Goal: Information Seeking & Learning: Find specific fact

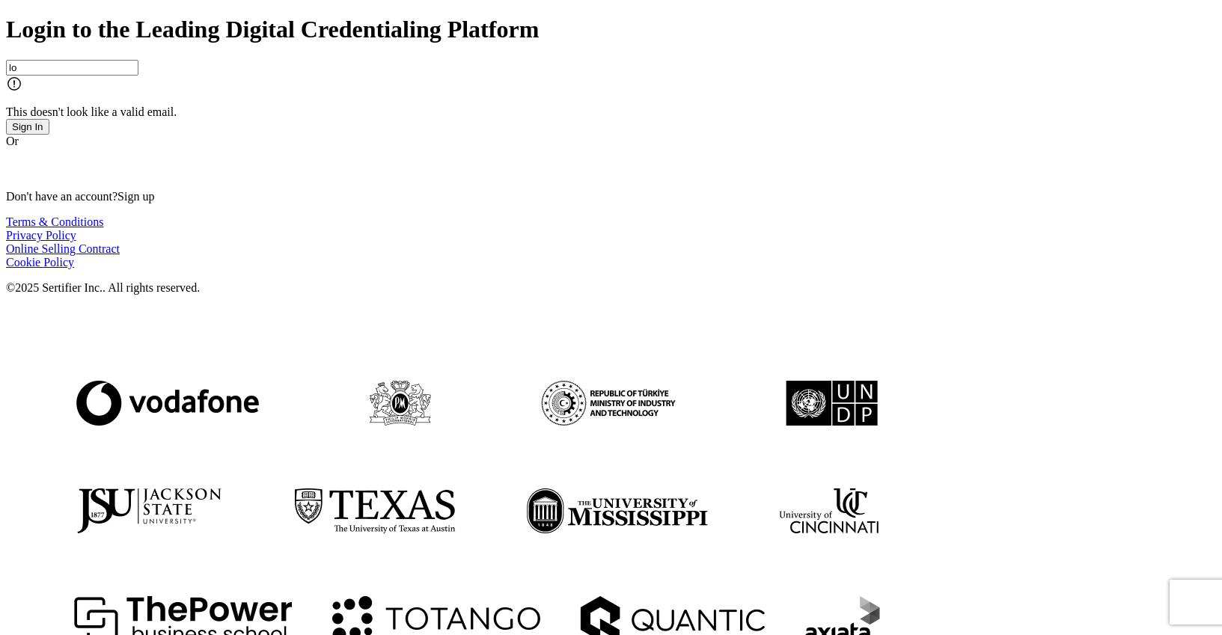
click at [138, 76] on input "lo" at bounding box center [72, 68] width 132 height 16
type input "l"
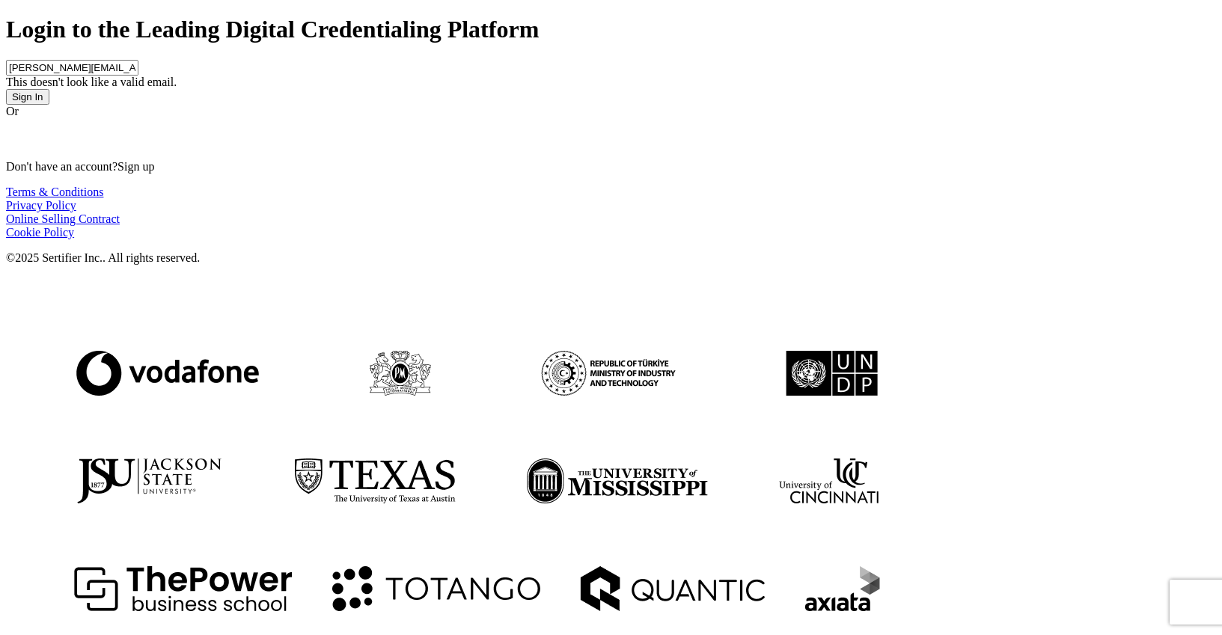
drag, startPoint x: 157, startPoint y: 263, endPoint x: 148, endPoint y: 263, distance: 9.0
click at [138, 76] on input "[PERSON_NAME][EMAIL_ADDRESS][PERSON_NAME][PERSON_NAME][DOMAIN_NAME]" at bounding box center [72, 68] width 132 height 16
drag, startPoint x: 197, startPoint y: 263, endPoint x: 168, endPoint y: 264, distance: 29.2
click at [138, 76] on input "[PERSON_NAME][EMAIL_ADDRESS][PERSON_NAME][PERSON_NAME][DOMAIN_NAME]" at bounding box center [72, 68] width 132 height 16
type input "[PERSON_NAME][EMAIL_ADDRESS][PERSON_NAME][DOMAIN_NAME]"
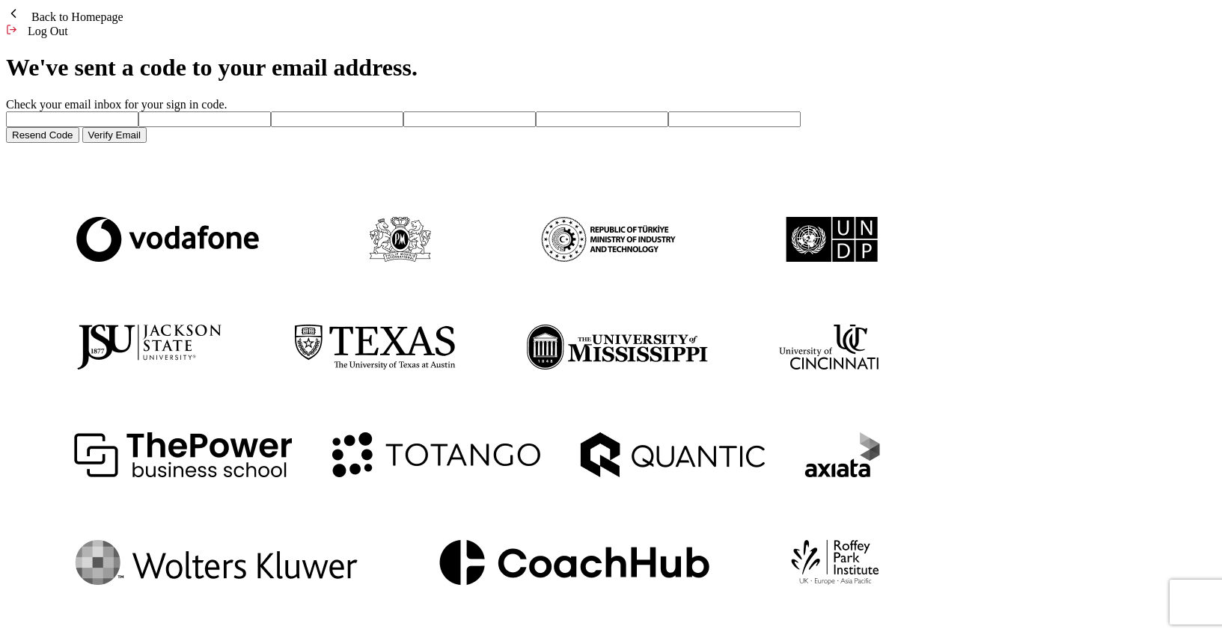
click at [138, 127] on input "number" at bounding box center [72, 120] width 132 height 16
paste input "2"
type input "2"
type input "3"
type input "1"
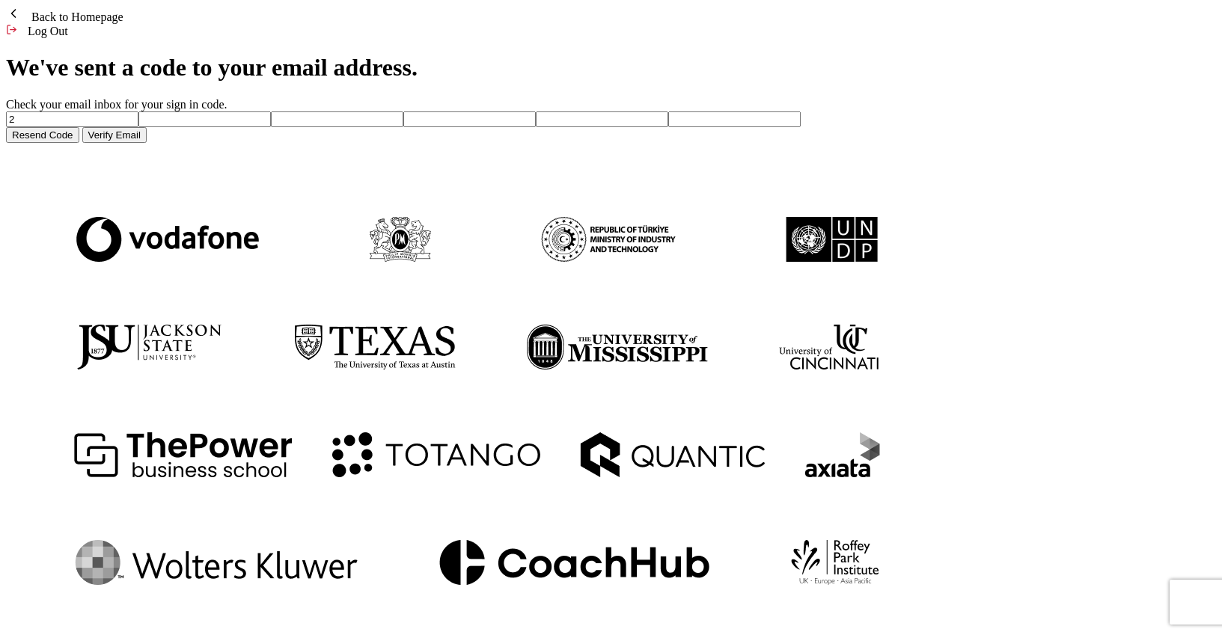
type input "9"
type input "5"
type input "6"
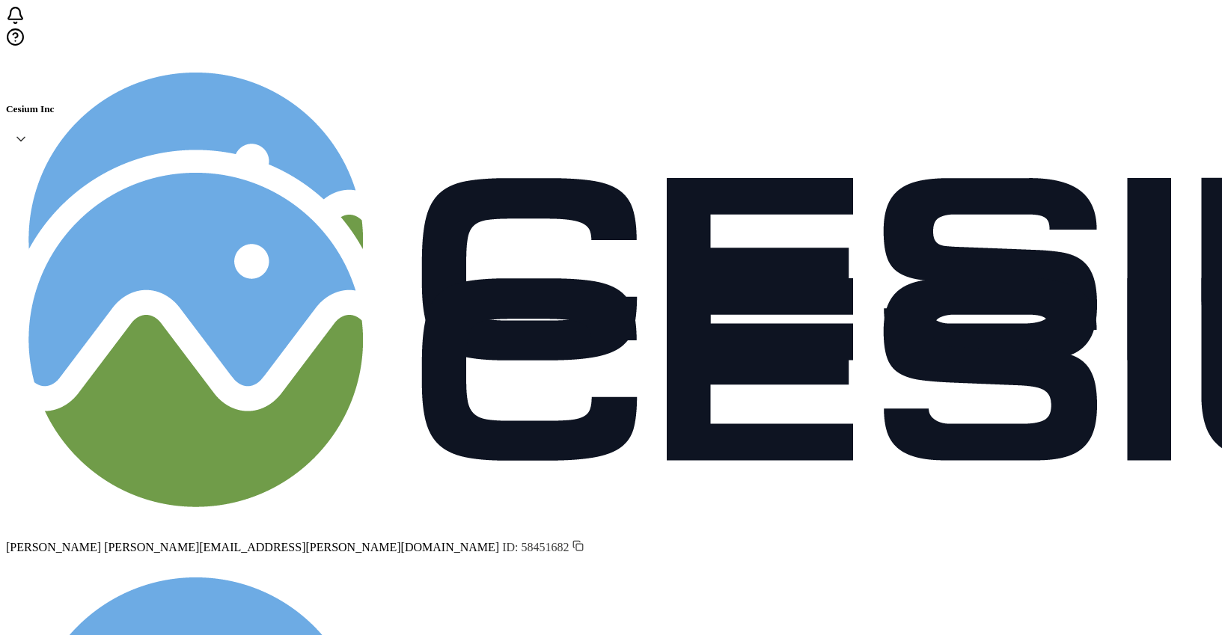
scroll to position [122, 0]
click at [25, 138] on icon at bounding box center [20, 140] width 7 height 4
click at [924, 30] on div "Cesium Inc [PERSON_NAME] [PERSON_NAME][EMAIL_ADDRESS][PERSON_NAME][DOMAIN_NAME]…" at bounding box center [611, 510] width 1210 height 1009
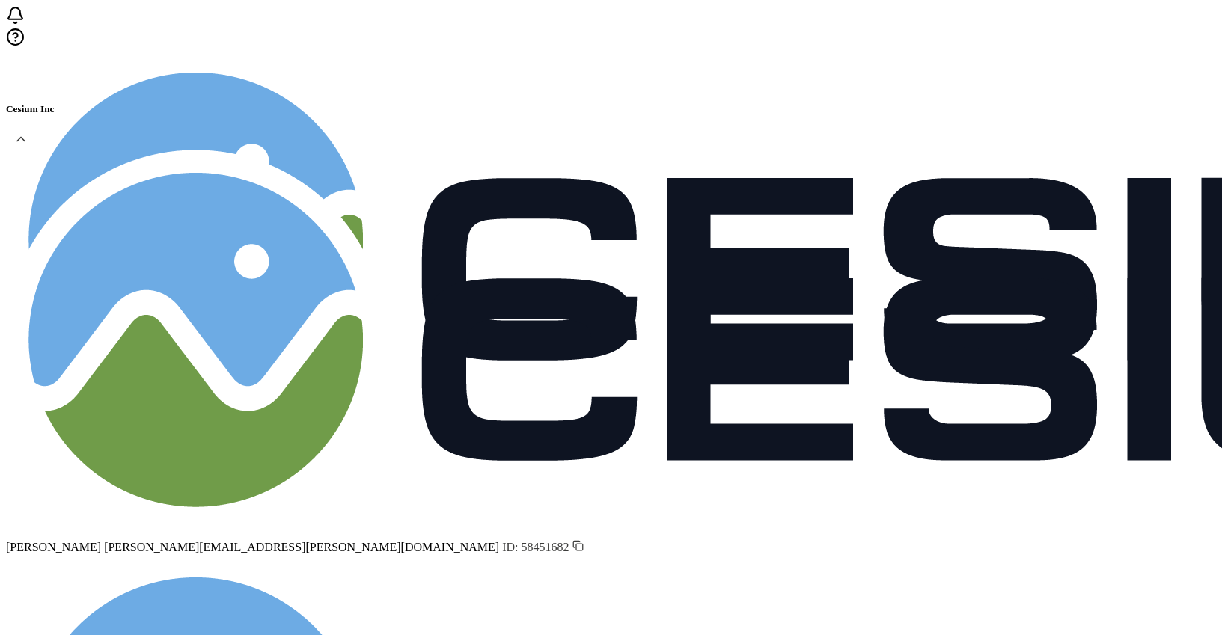
click at [1053, 150] on div "[PERSON_NAME] [PERSON_NAME][EMAIL_ADDRESS][PERSON_NAME][DOMAIN_NAME] ID: 584516…" at bounding box center [611, 352] width 1210 height 405
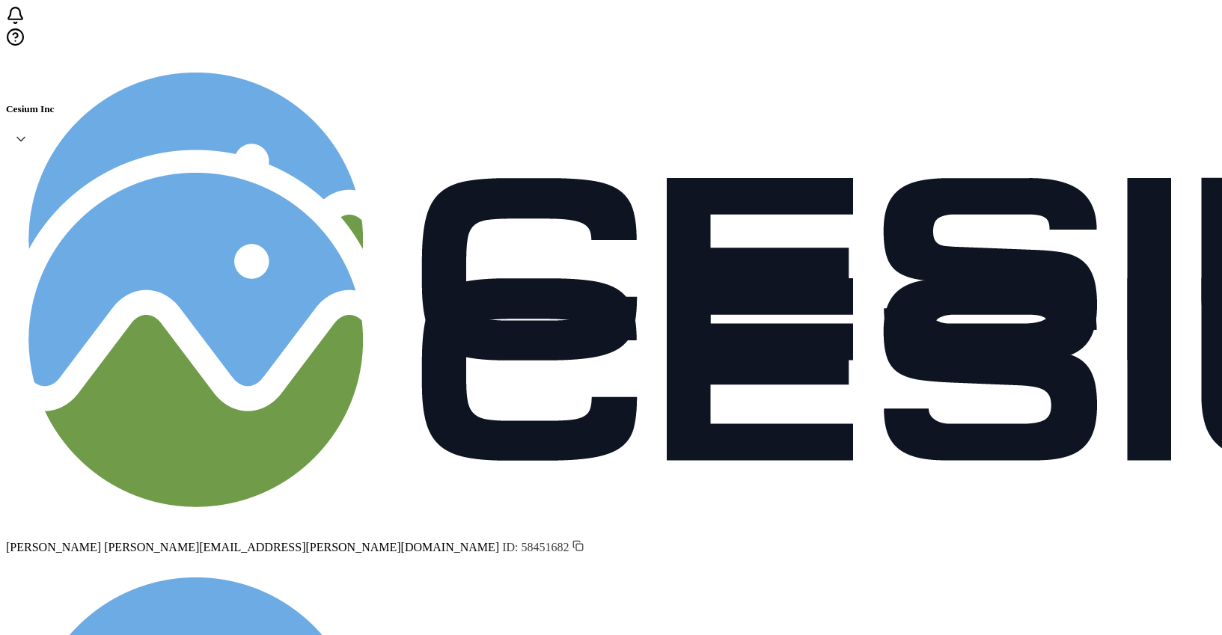
scroll to position [122, 0]
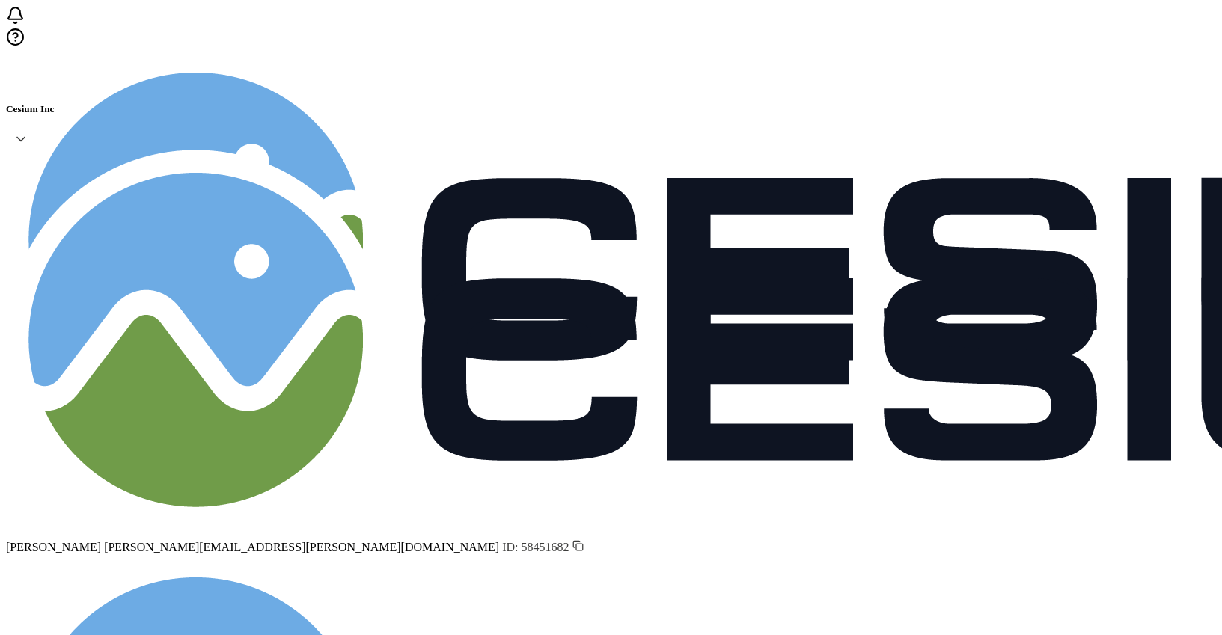
drag, startPoint x: 653, startPoint y: 517, endPoint x: 138, endPoint y: 133, distance: 641.8
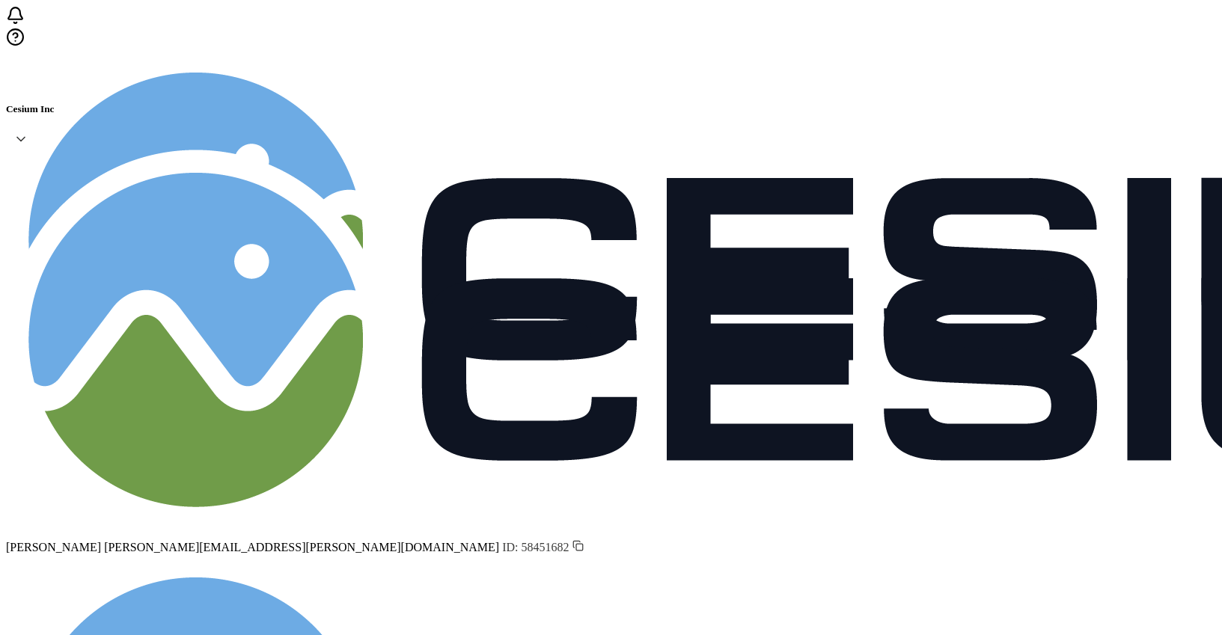
copy tbody "[PERSON_NAME] [PERSON_NAME][EMAIL_ADDRESS][DOMAIN_NAME] [DATE] [PERSON_NAME] [P…"
drag, startPoint x: 127, startPoint y: 182, endPoint x: 873, endPoint y: 605, distance: 857.1
copy table
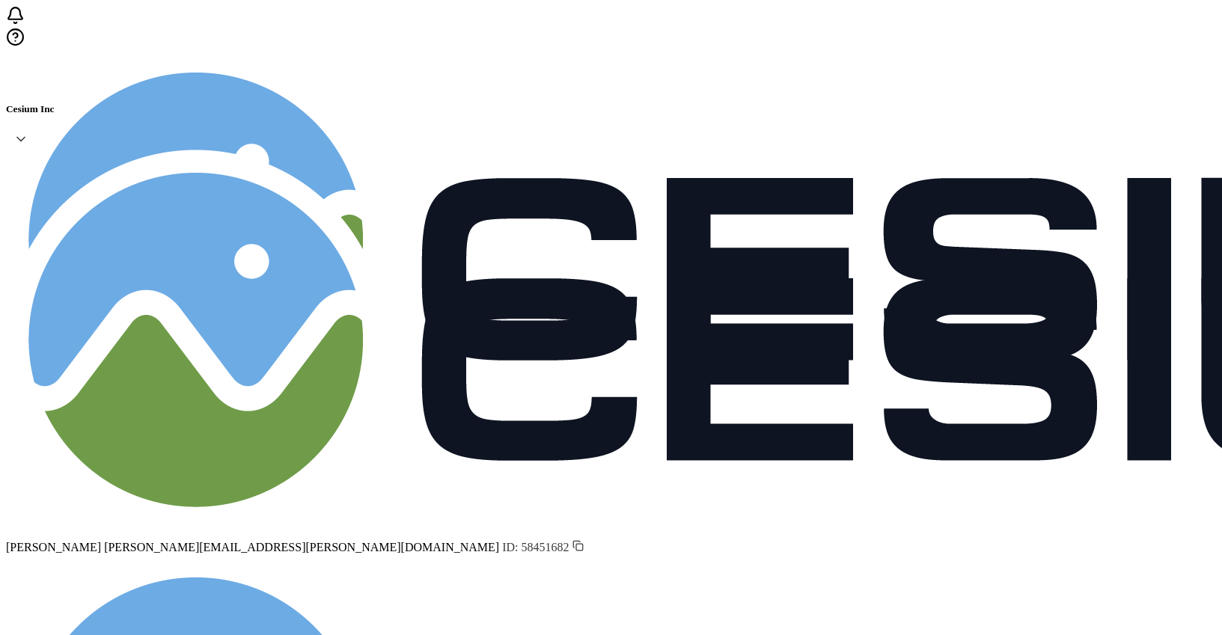
scroll to position [76, 0]
drag, startPoint x: 139, startPoint y: 230, endPoint x: 719, endPoint y: 607, distance: 691.4
copy div "[PERSON_NAME] [EMAIL_ADDRESS][PERSON_NAME][DOMAIN_NAME] [DATE] [PERSON_NAME] [P…"
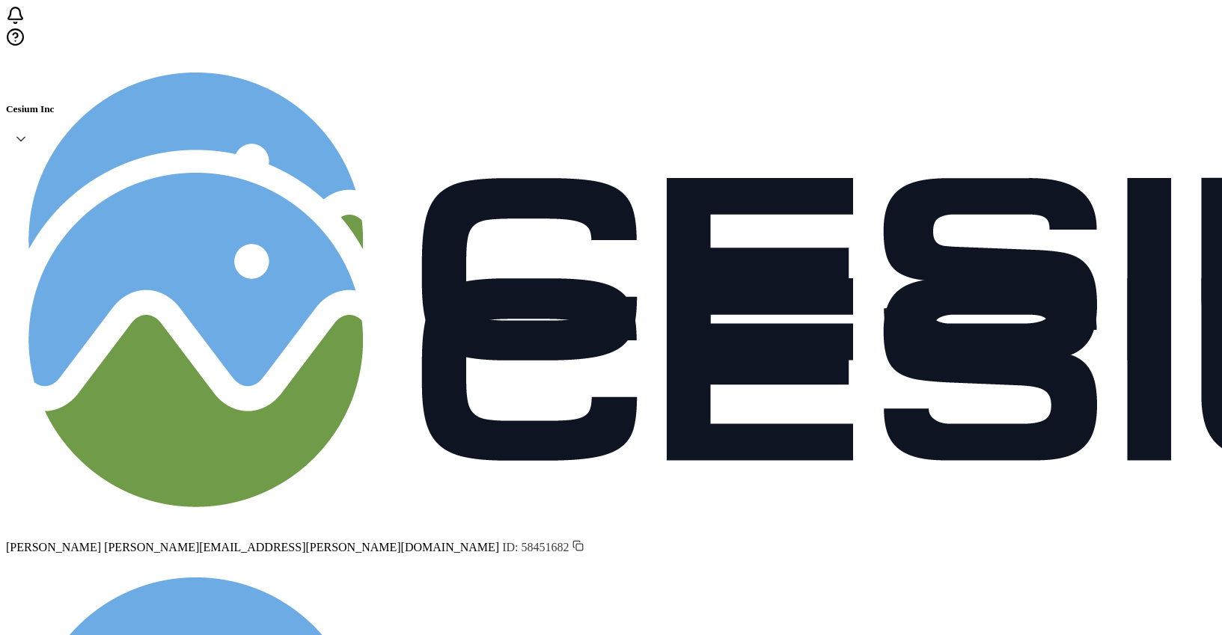
scroll to position [117, 0]
drag, startPoint x: 140, startPoint y: 186, endPoint x: 886, endPoint y: 577, distance: 842.7
copy tbody "Vishali V [EMAIL_ADDRESS] [DATE] Santhoshmathavan Kannan [EMAIL_ADDRESS] [DATE]…"
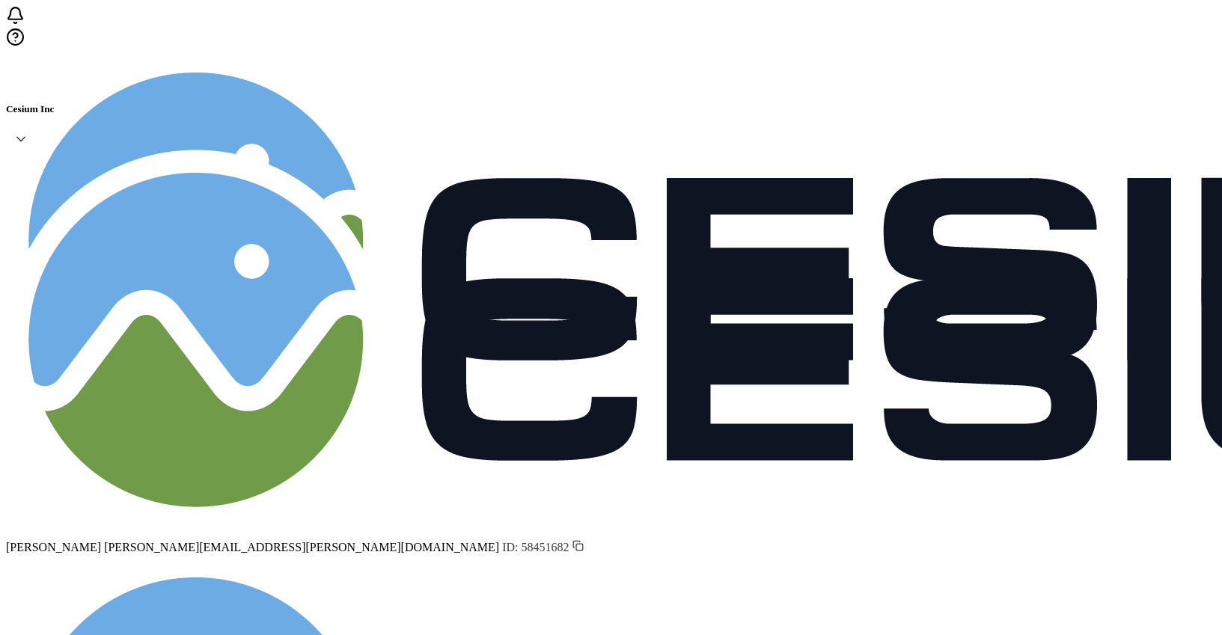
scroll to position [122, 0]
drag, startPoint x: 135, startPoint y: 186, endPoint x: 793, endPoint y: 609, distance: 782.6
copy div "Phi [PERSON_NAME] [EMAIL_ADDRESS][DOMAIN_NAME] [DATE] [PERSON_NAME][GEOGRAPHIC_…"
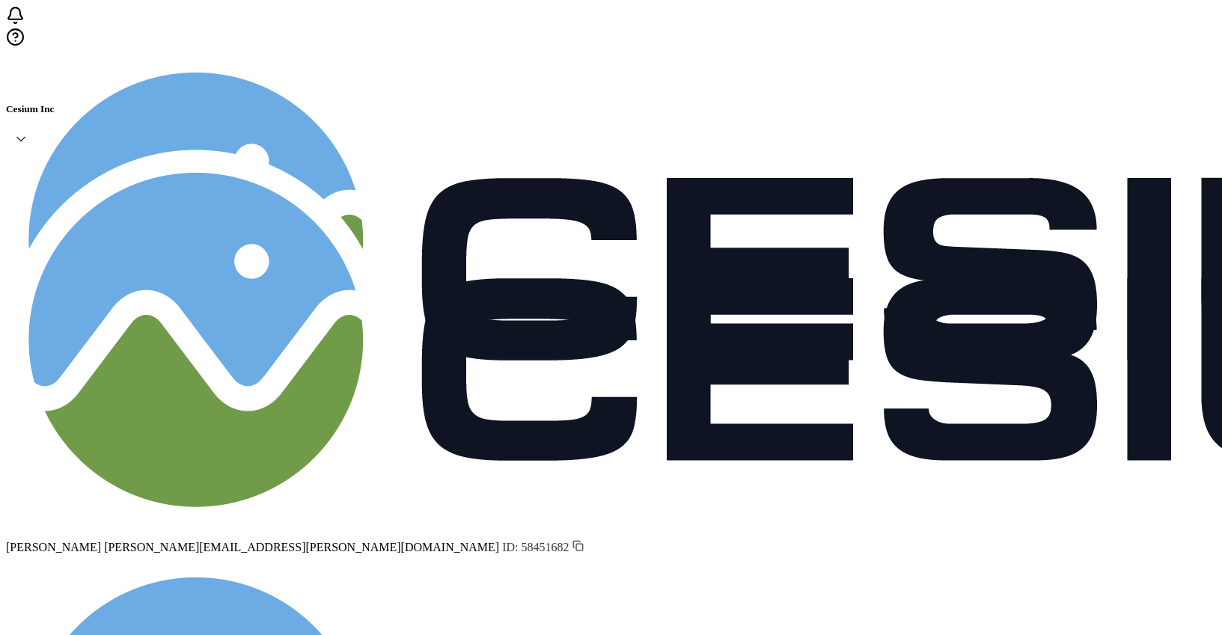
scroll to position [89, 0]
drag, startPoint x: 134, startPoint y: 186, endPoint x: 927, endPoint y: 619, distance: 903.4
copy div "[PERSON_NAME] [EMAIL_ADDRESS][DOMAIN_NAME] [DATE] Zhefeng Jin [EMAIL_ADDRESS][D…"
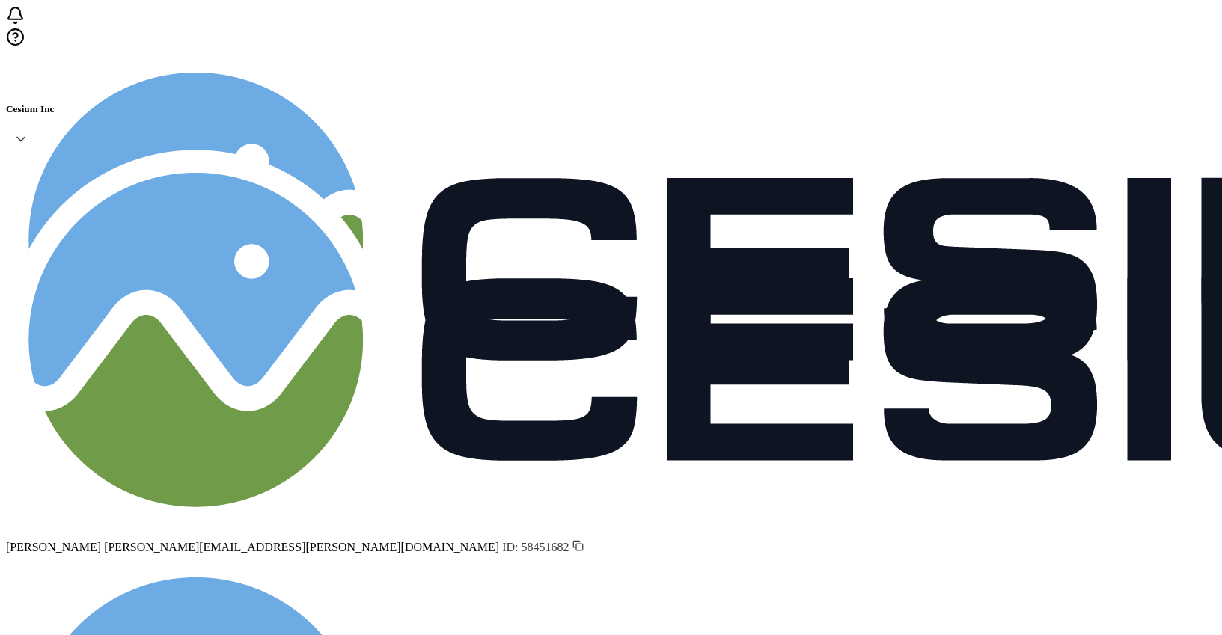
scroll to position [88, 0]
drag, startPoint x: 135, startPoint y: 189, endPoint x: 671, endPoint y: 603, distance: 677.1
copy table
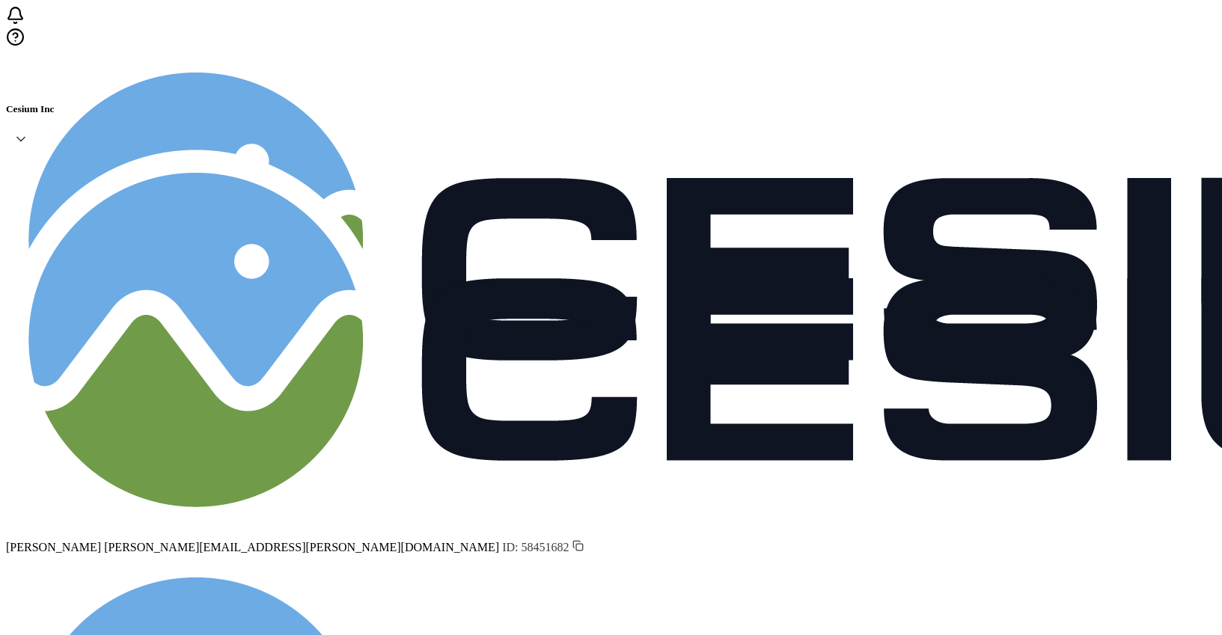
scroll to position [122, 0]
drag, startPoint x: 135, startPoint y: 188, endPoint x: 925, endPoint y: 577, distance: 880.4
copy tbody "[PERSON_NAME] [EMAIL_ADDRESS][DOMAIN_NAME] [DATE] Ang [PERSON_NAME] [EMAIL_ADDR…"
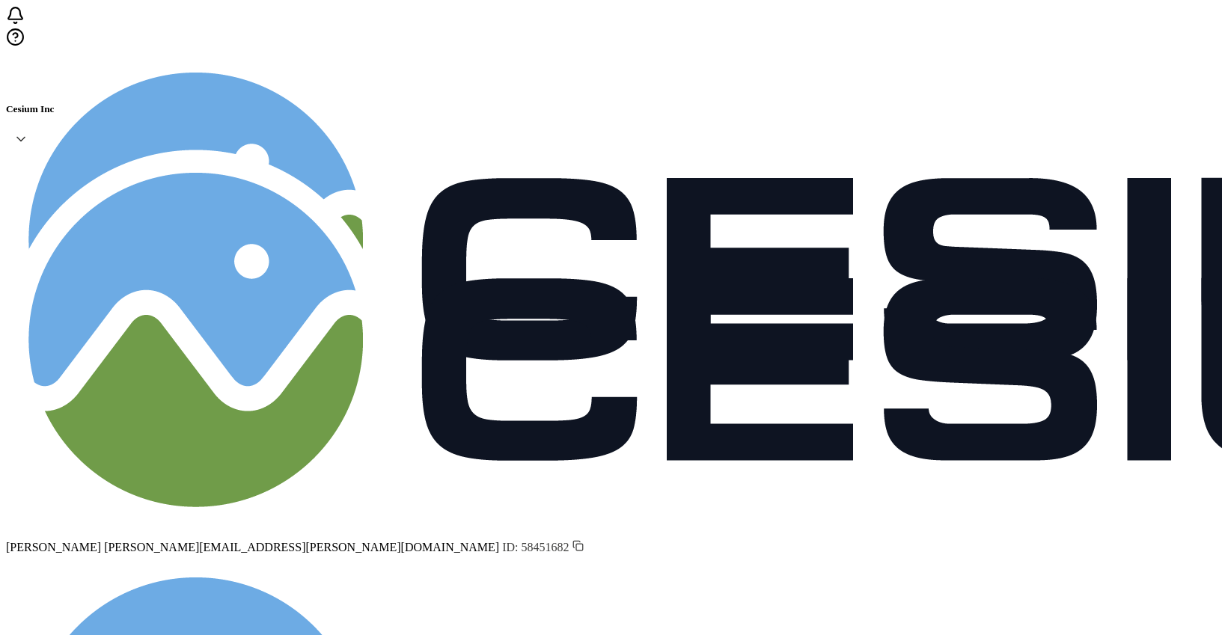
scroll to position [73, 0]
drag, startPoint x: 133, startPoint y: 183, endPoint x: 896, endPoint y: 567, distance: 853.6
copy tbody "[PERSON_NAME] [EMAIL_ADDRESS][PERSON_NAME][DOMAIN_NAME] [DATE] [PERSON_NAME] [E…"
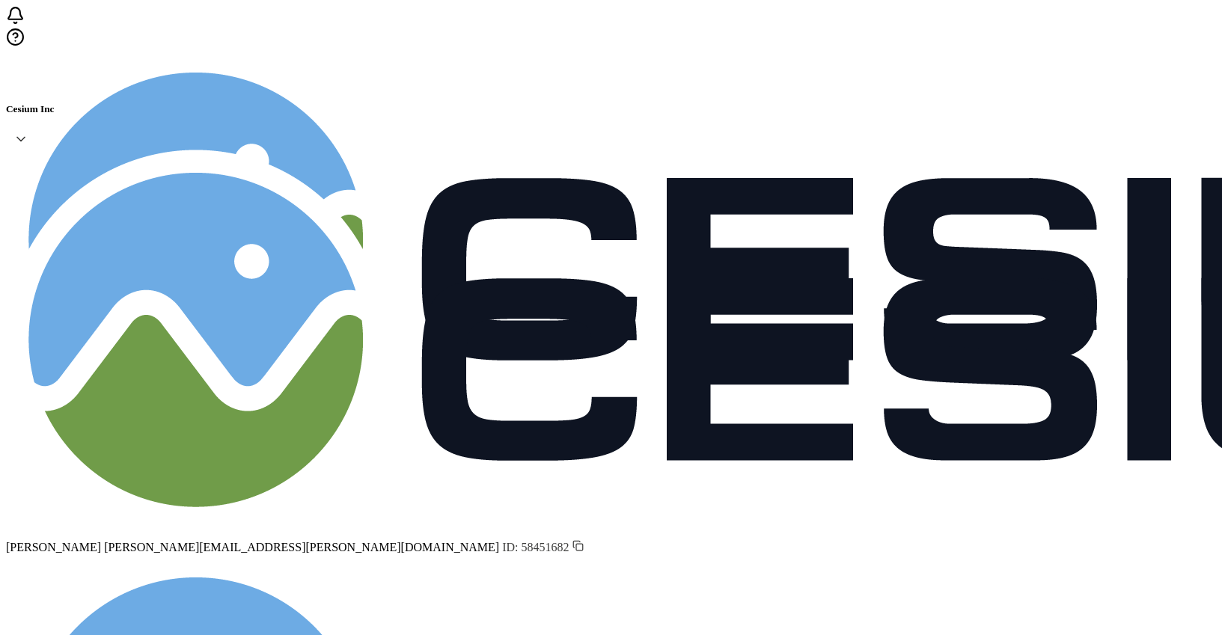
scroll to position [107, 0]
drag, startPoint x: 139, startPoint y: 186, endPoint x: 940, endPoint y: 567, distance: 887.2
copy tbody "[PERSON_NAME] [EMAIL_ADDRESS][DOMAIN_NAME] [DATE] Nir Mekin [EMAIL_ADDRESS][DOM…"
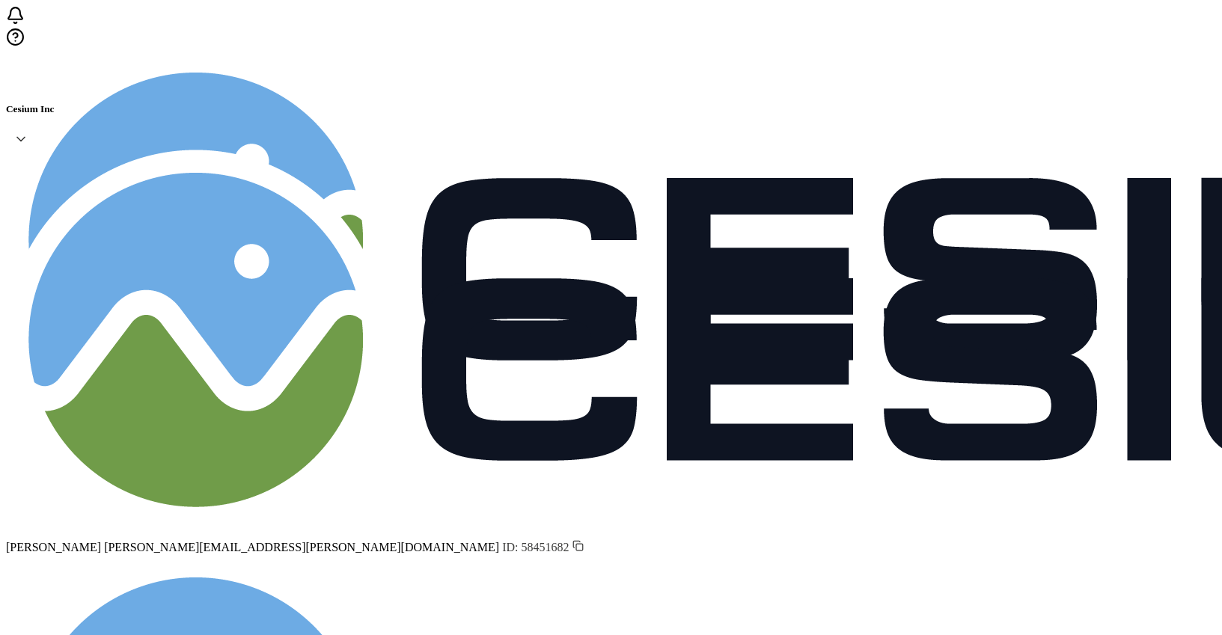
scroll to position [122, 0]
drag, startPoint x: 139, startPoint y: 182, endPoint x: 905, endPoint y: 457, distance: 813.8
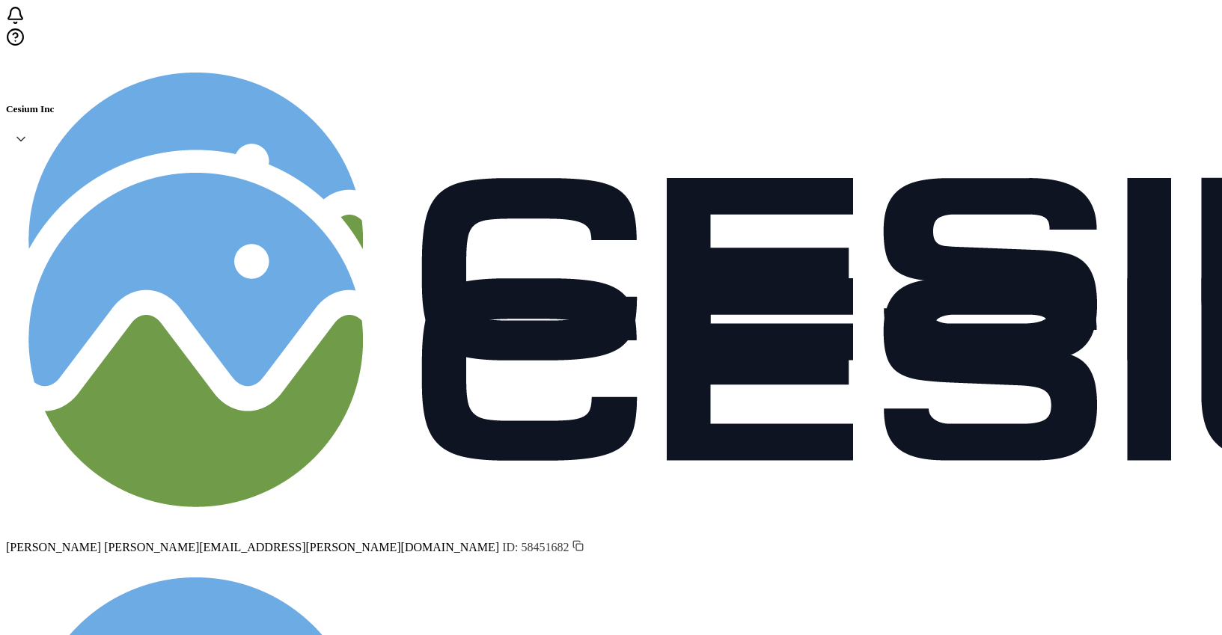
drag, startPoint x: 138, startPoint y: 182, endPoint x: 662, endPoint y: 602, distance: 672.1
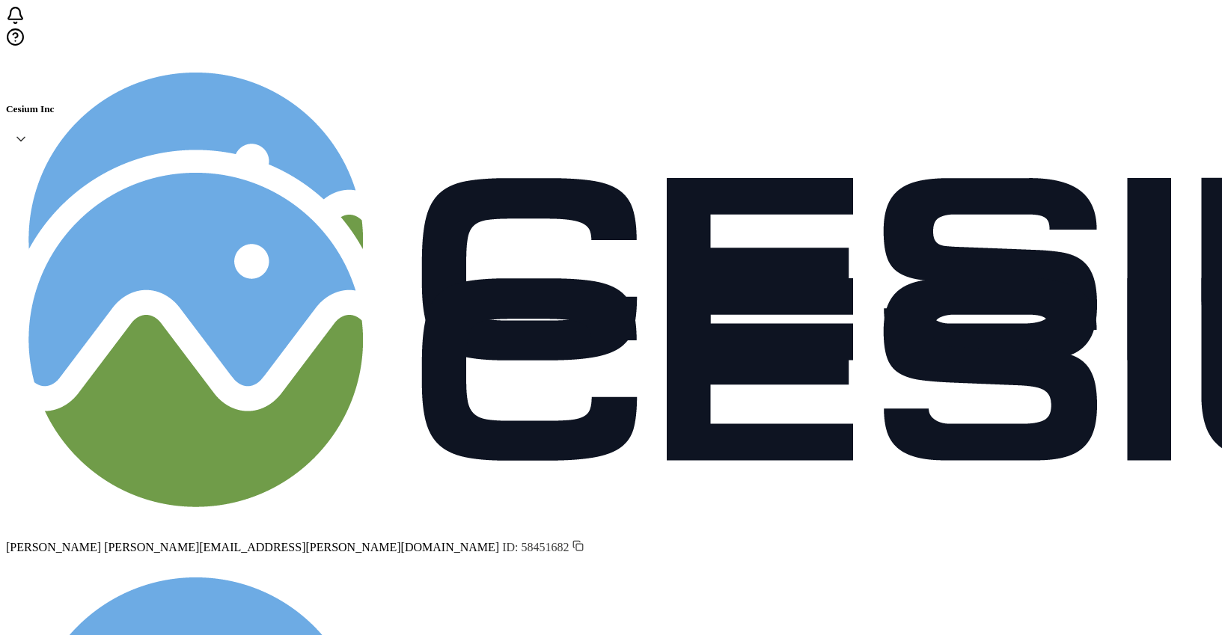
drag, startPoint x: 134, startPoint y: 189, endPoint x: 644, endPoint y: 603, distance: 656.2
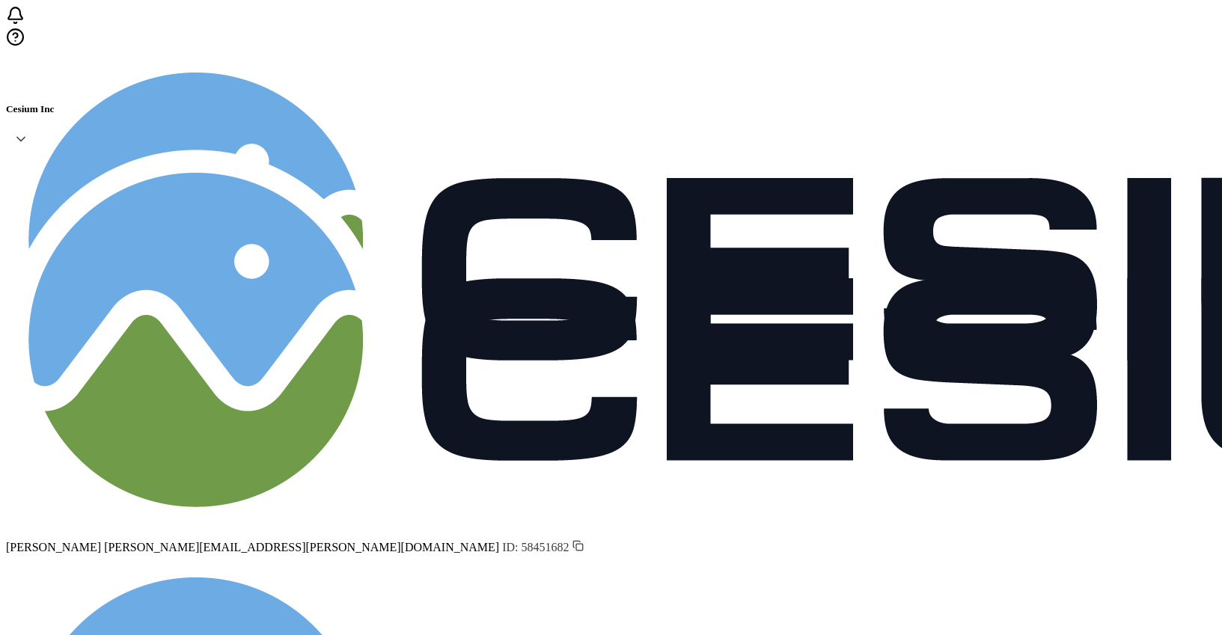
drag, startPoint x: 140, startPoint y: 186, endPoint x: 886, endPoint y: 461, distance: 794.8
drag, startPoint x: 137, startPoint y: 183, endPoint x: 729, endPoint y: 596, distance: 722.0
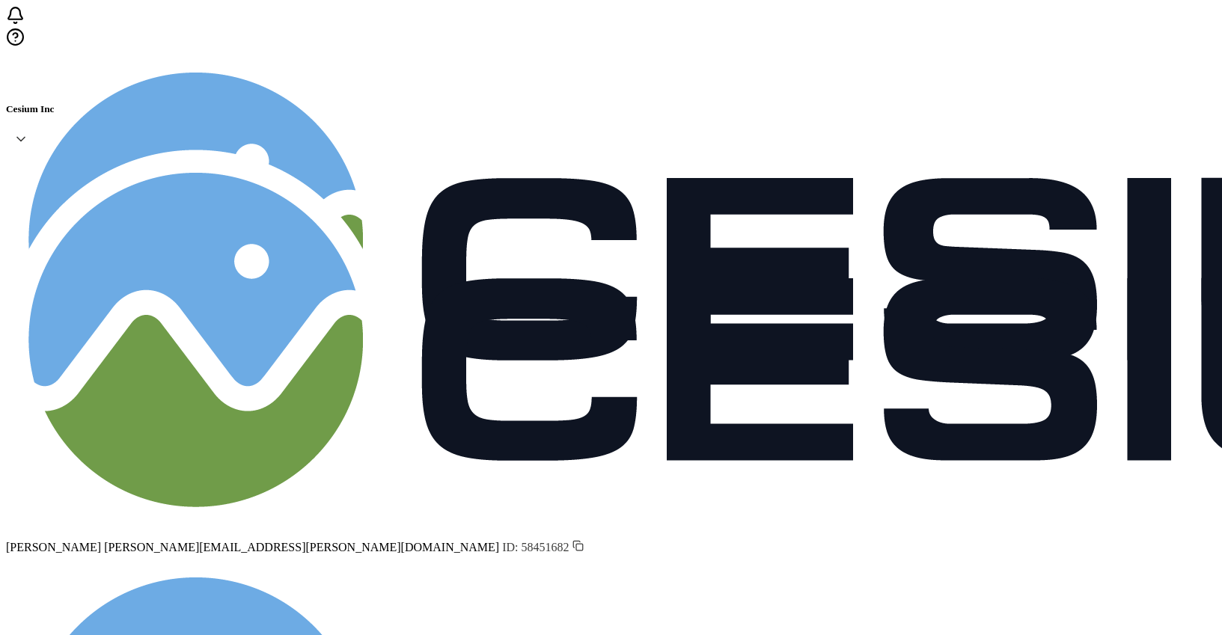
scroll to position [61, 0]
drag, startPoint x: 141, startPoint y: 179, endPoint x: 921, endPoint y: 576, distance: 875.1
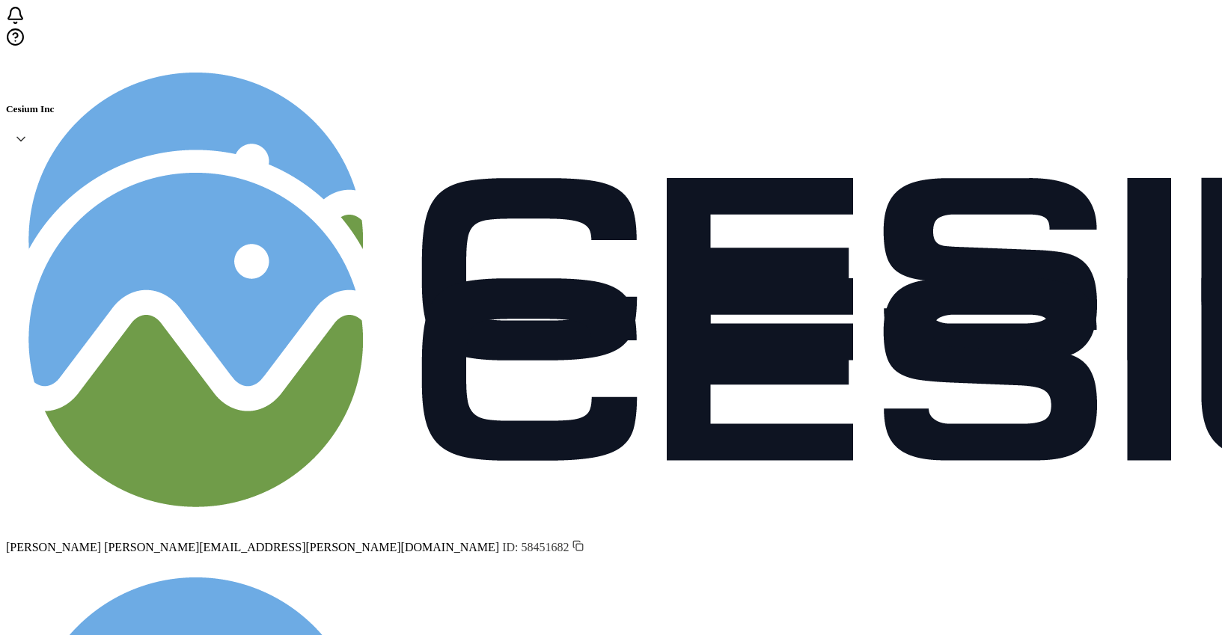
drag, startPoint x: 135, startPoint y: 183, endPoint x: 900, endPoint y: 588, distance: 865.9
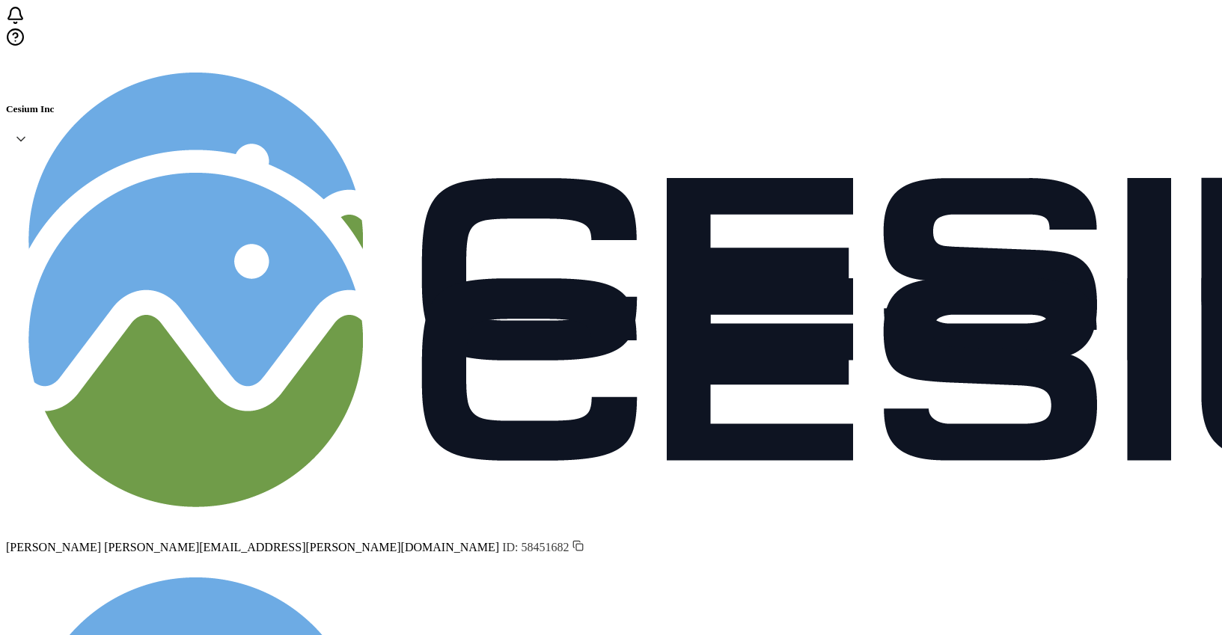
drag, startPoint x: 133, startPoint y: 180, endPoint x: 995, endPoint y: 590, distance: 954.2
drag, startPoint x: 135, startPoint y: 183, endPoint x: 1005, endPoint y: 581, distance: 956.6
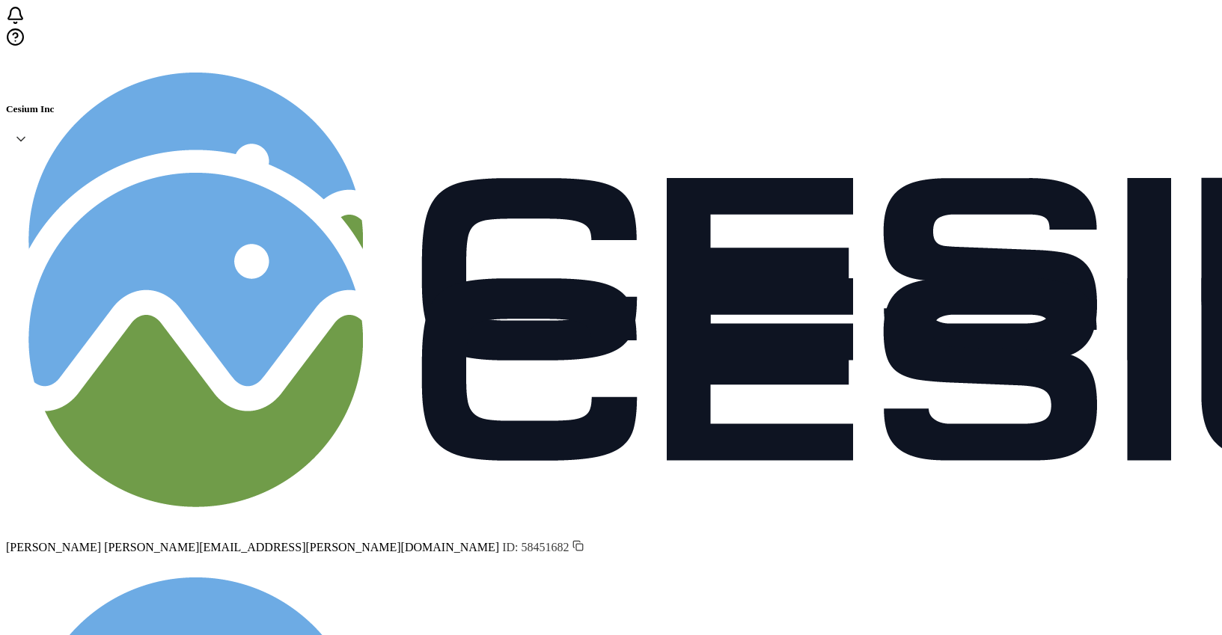
drag, startPoint x: 141, startPoint y: 187, endPoint x: 911, endPoint y: 589, distance: 868.8
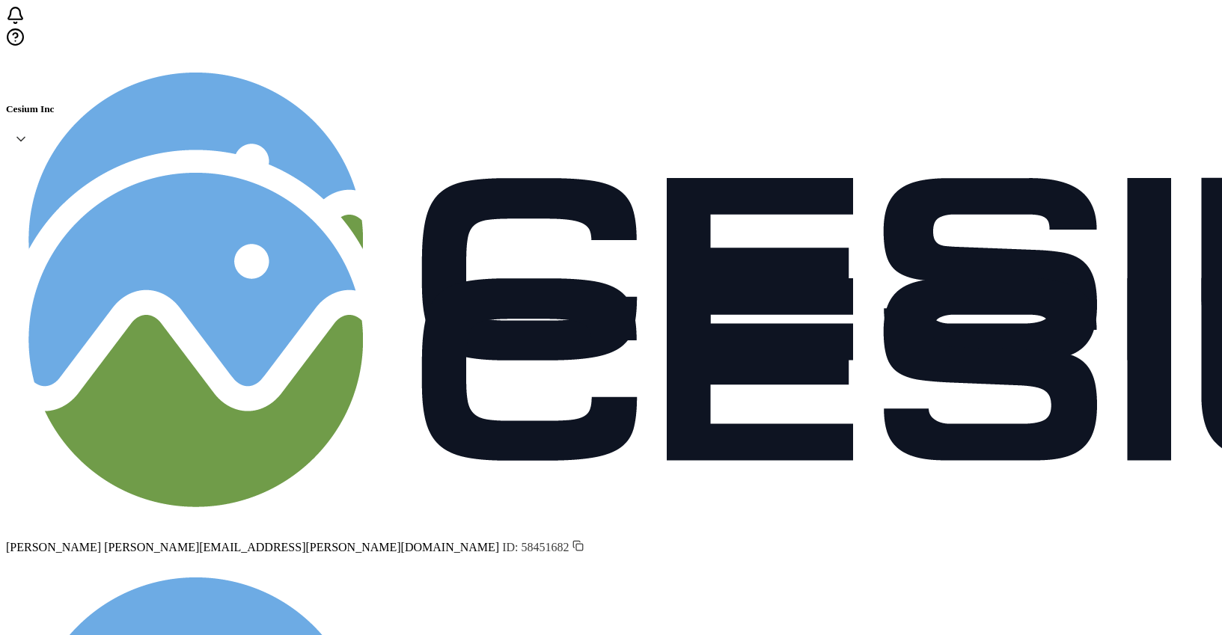
scroll to position [40, 0]
drag, startPoint x: 141, startPoint y: 186, endPoint x: 946, endPoint y: 565, distance: 889.3
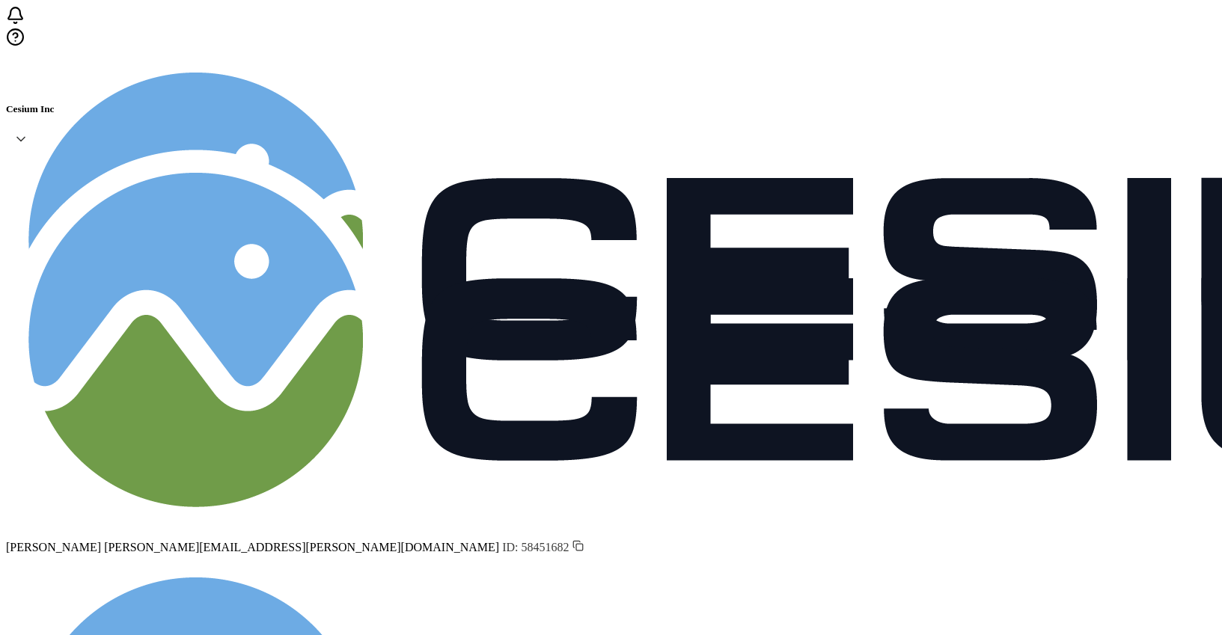
drag, startPoint x: 134, startPoint y: 183, endPoint x: 930, endPoint y: 561, distance: 880.6
drag, startPoint x: 137, startPoint y: 178, endPoint x: 915, endPoint y: 585, distance: 877.9
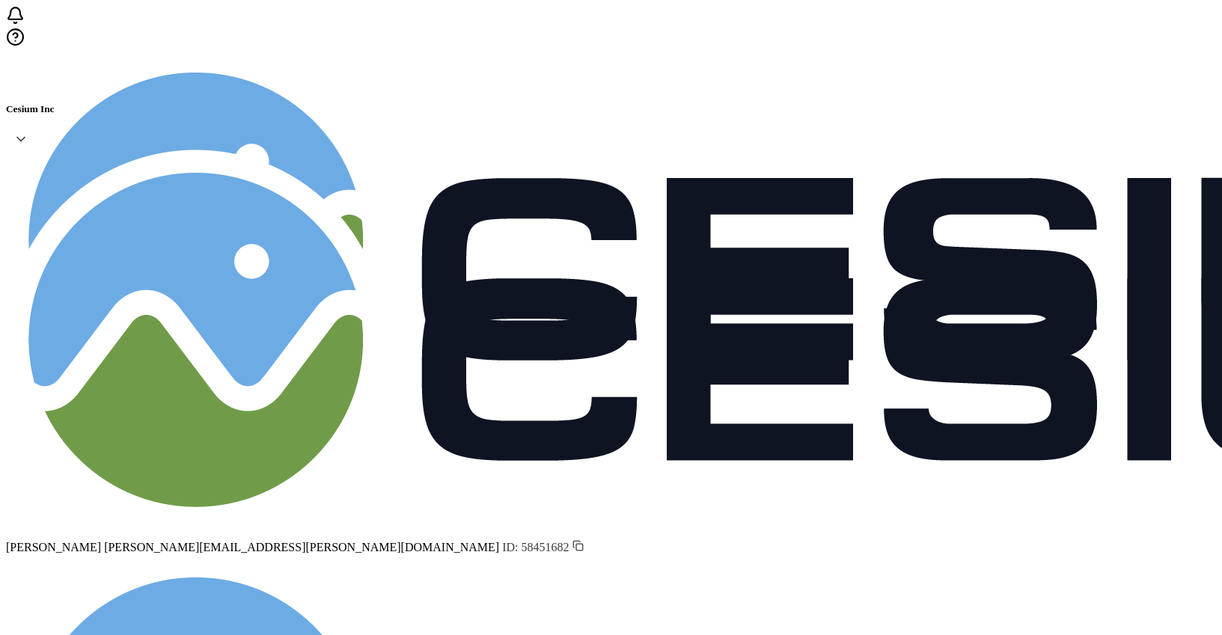
drag, startPoint x: 140, startPoint y: 186, endPoint x: 862, endPoint y: 577, distance: 820.9
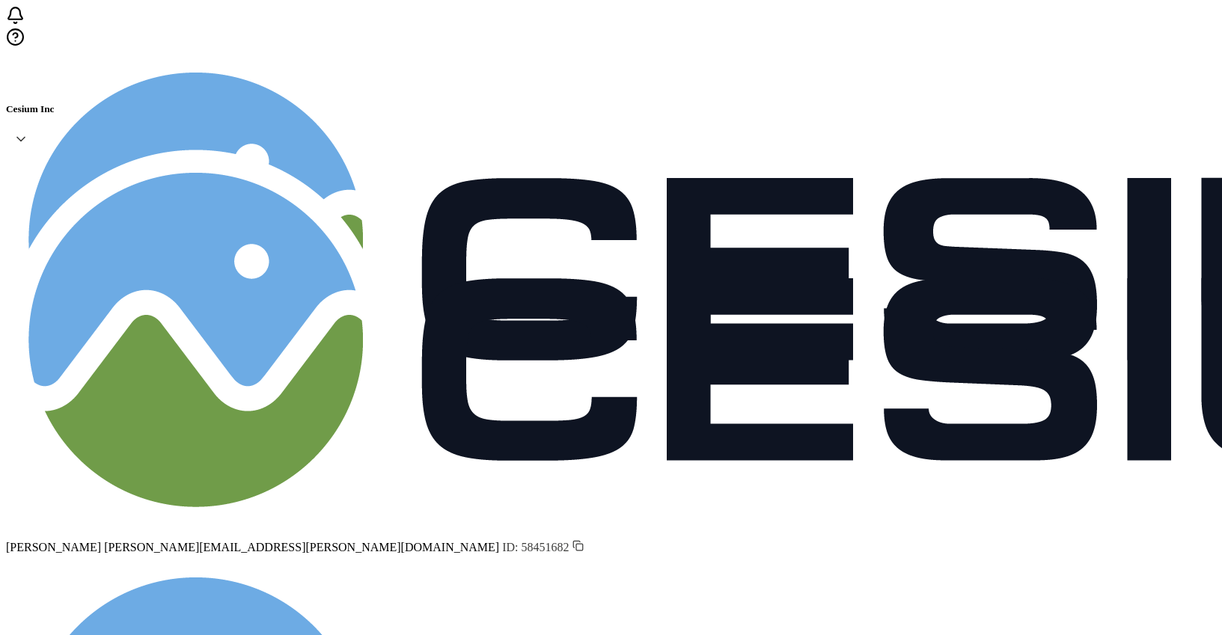
scroll to position [122, 0]
drag, startPoint x: 136, startPoint y: 183, endPoint x: 907, endPoint y: 564, distance: 860.0
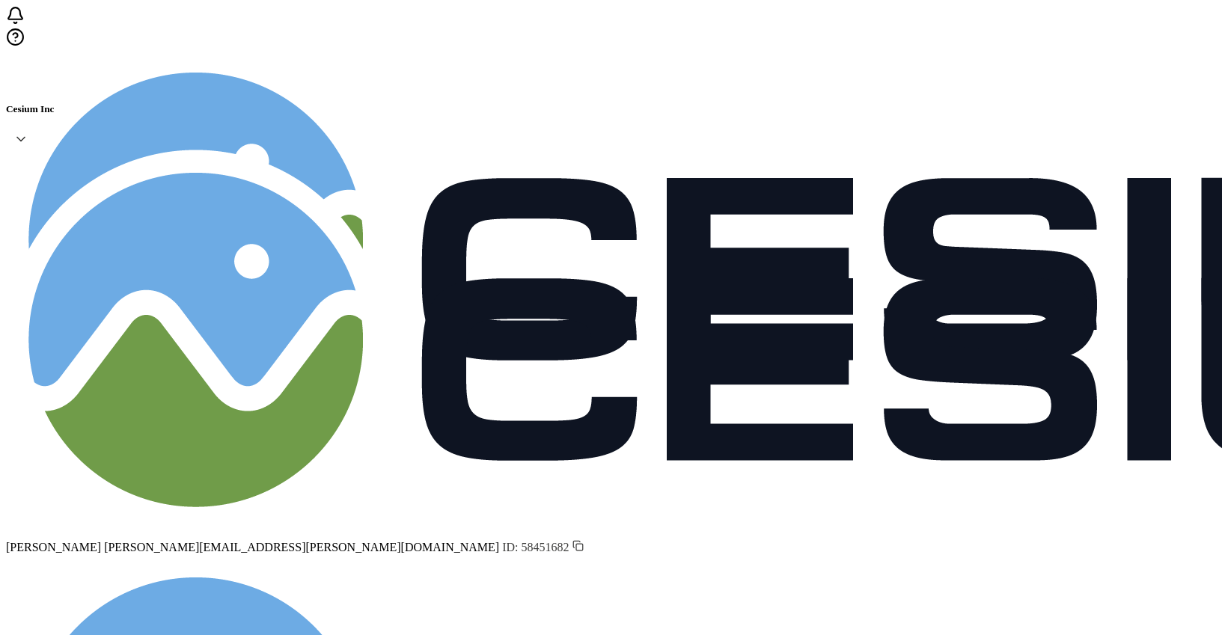
drag, startPoint x: 138, startPoint y: 186, endPoint x: 872, endPoint y: 589, distance: 837.8
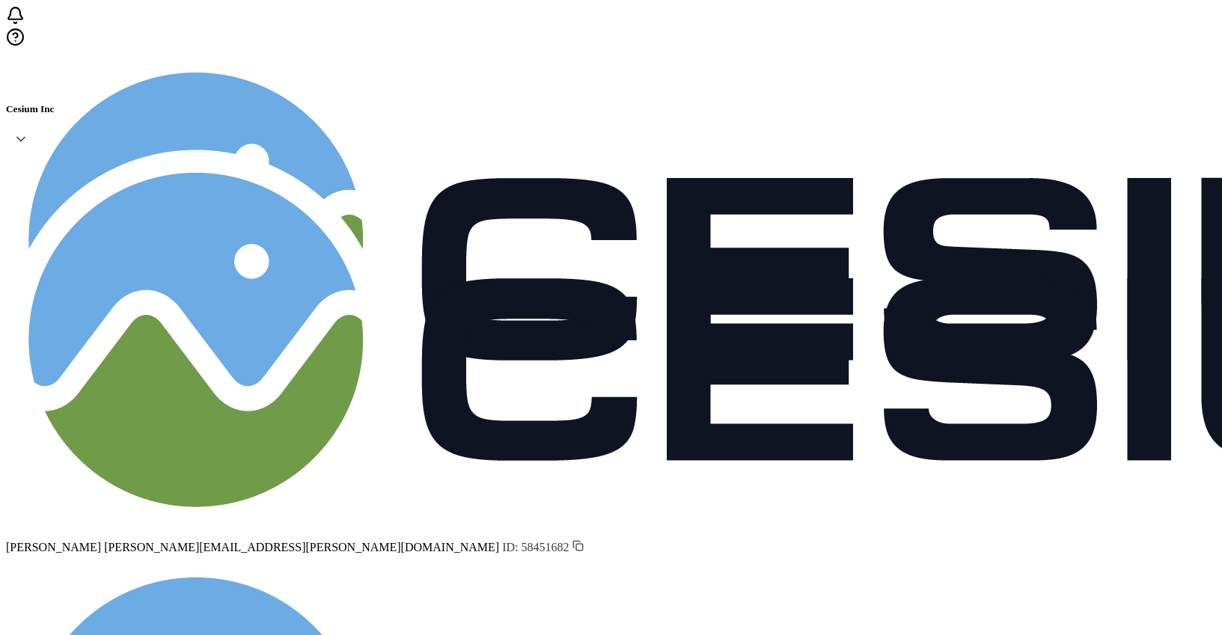
drag, startPoint x: 140, startPoint y: 182, endPoint x: 856, endPoint y: 584, distance: 820.8
drag, startPoint x: 140, startPoint y: 185, endPoint x: 760, endPoint y: 602, distance: 747.0
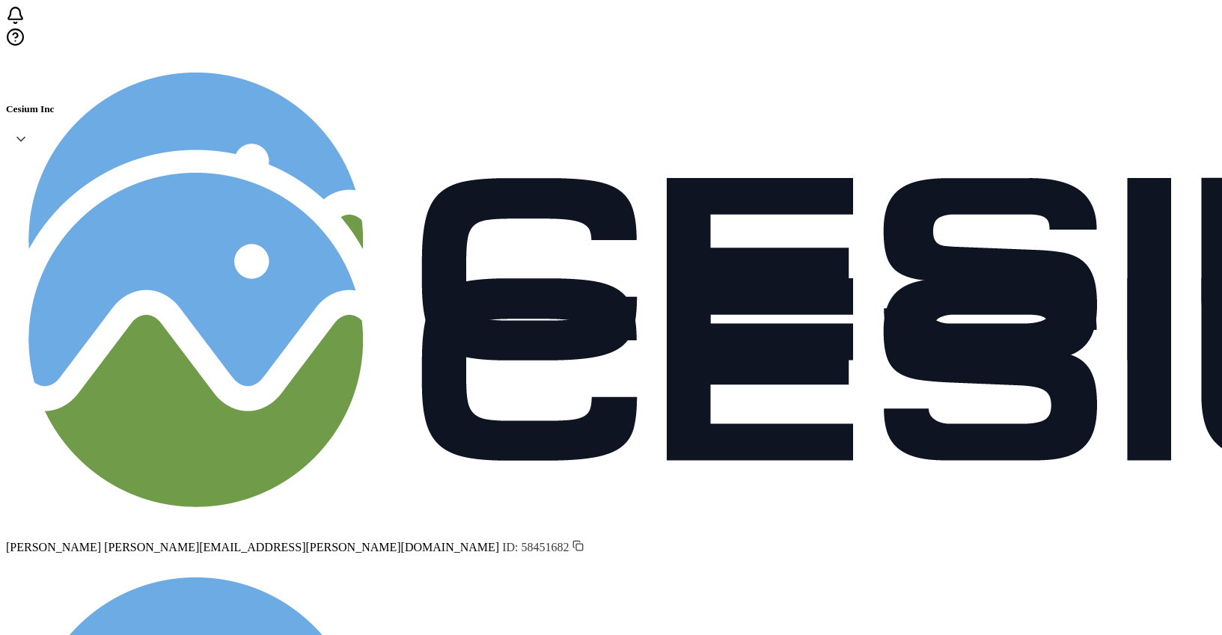
drag, startPoint x: 142, startPoint y: 188, endPoint x: 743, endPoint y: 590, distance: 723.1
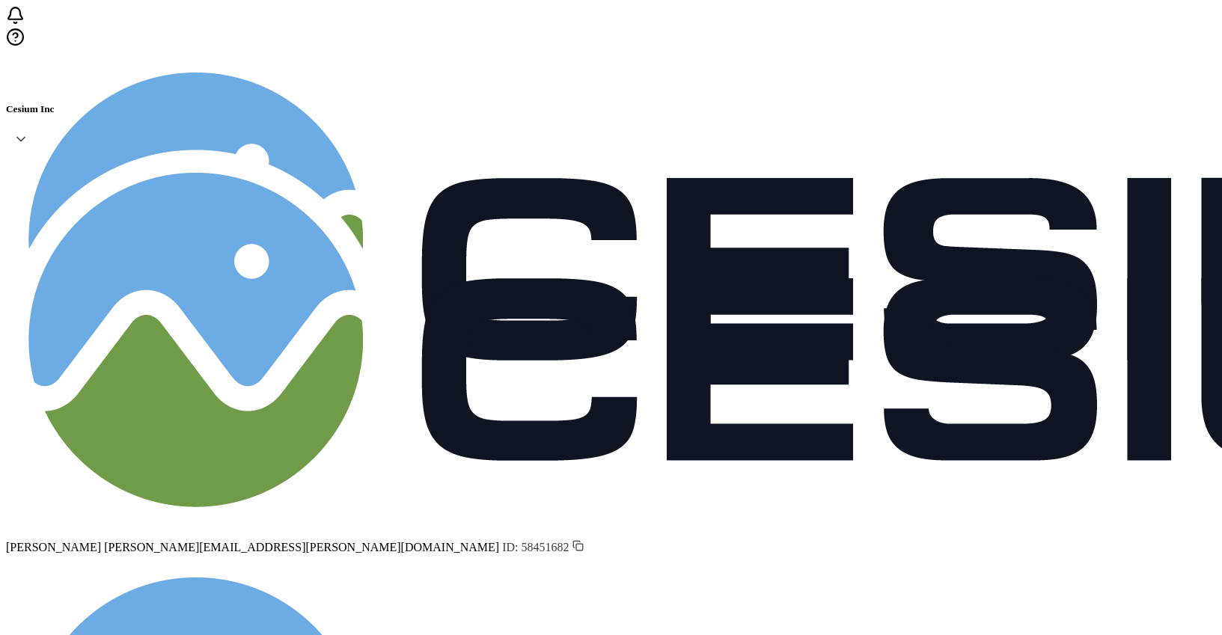
scroll to position [113, 0]
drag, startPoint x: 138, startPoint y: 186, endPoint x: 835, endPoint y: 586, distance: 803.1
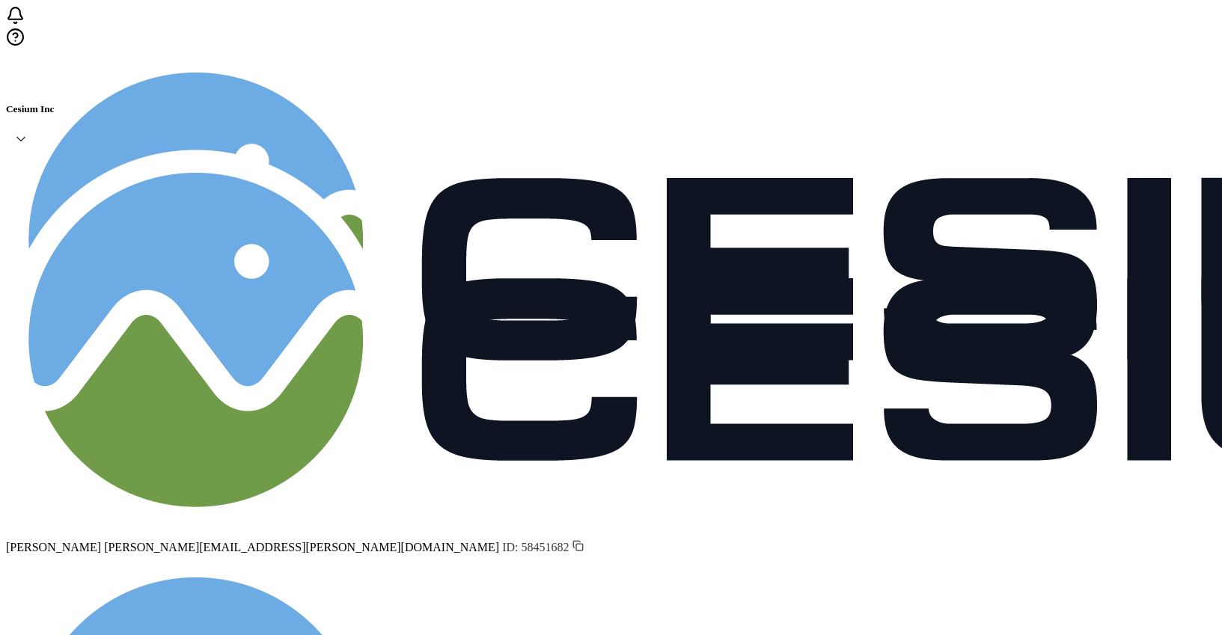
drag, startPoint x: 135, startPoint y: 183, endPoint x: 917, endPoint y: 597, distance: 884.6
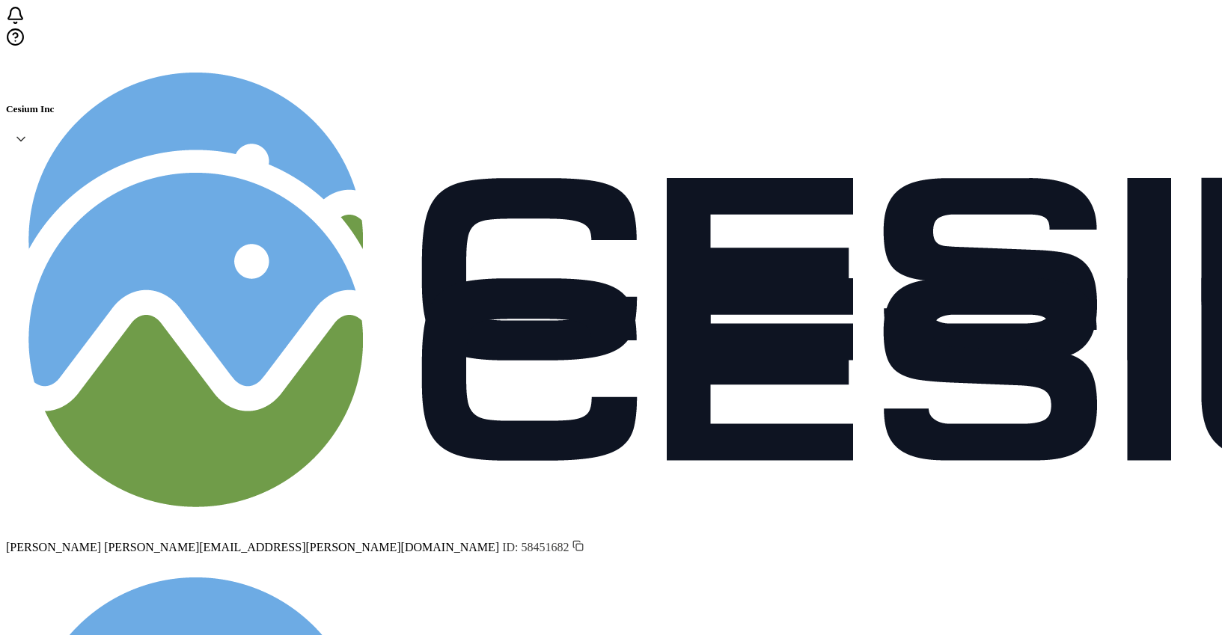
drag, startPoint x: 136, startPoint y: 186, endPoint x: 901, endPoint y: 569, distance: 855.3
drag, startPoint x: 135, startPoint y: 188, endPoint x: 968, endPoint y: 611, distance: 934.3
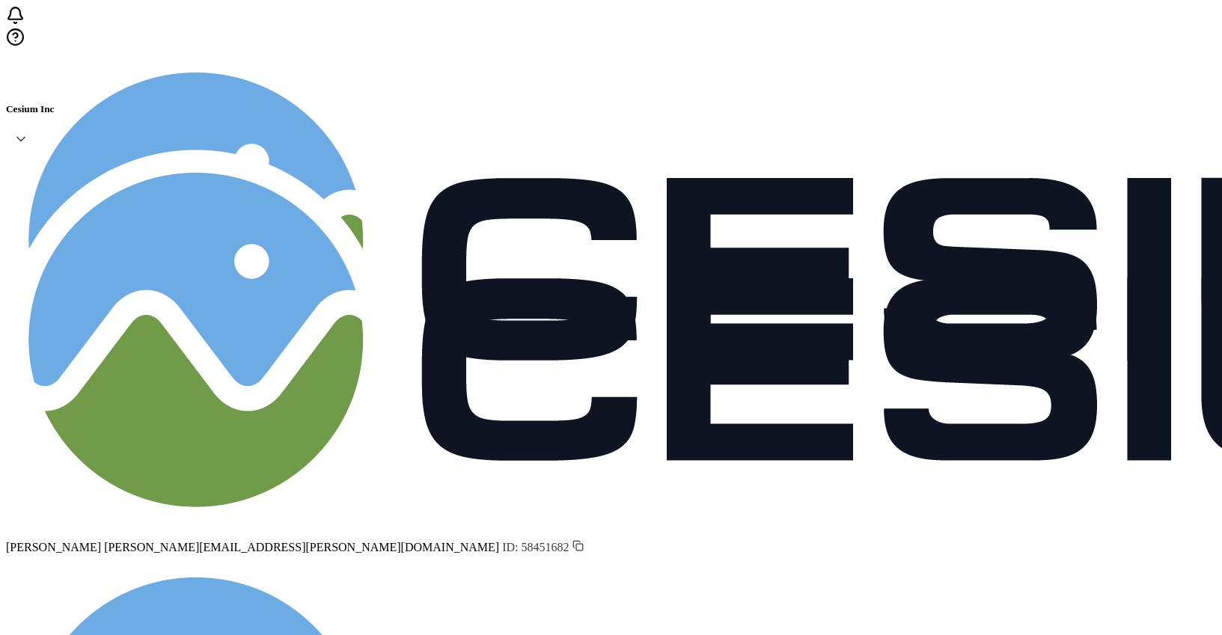
drag, startPoint x: 133, startPoint y: 181, endPoint x: 919, endPoint y: 566, distance: 875.1
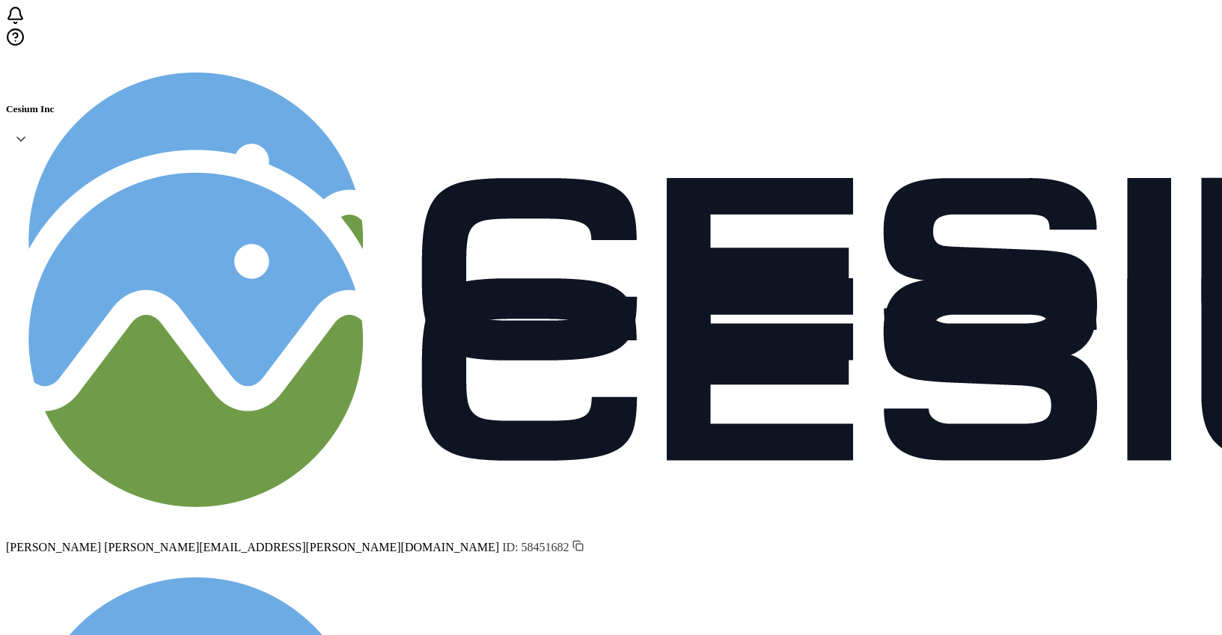
scroll to position [122, 0]
drag, startPoint x: 165, startPoint y: 201, endPoint x: 945, endPoint y: 459, distance: 820.7
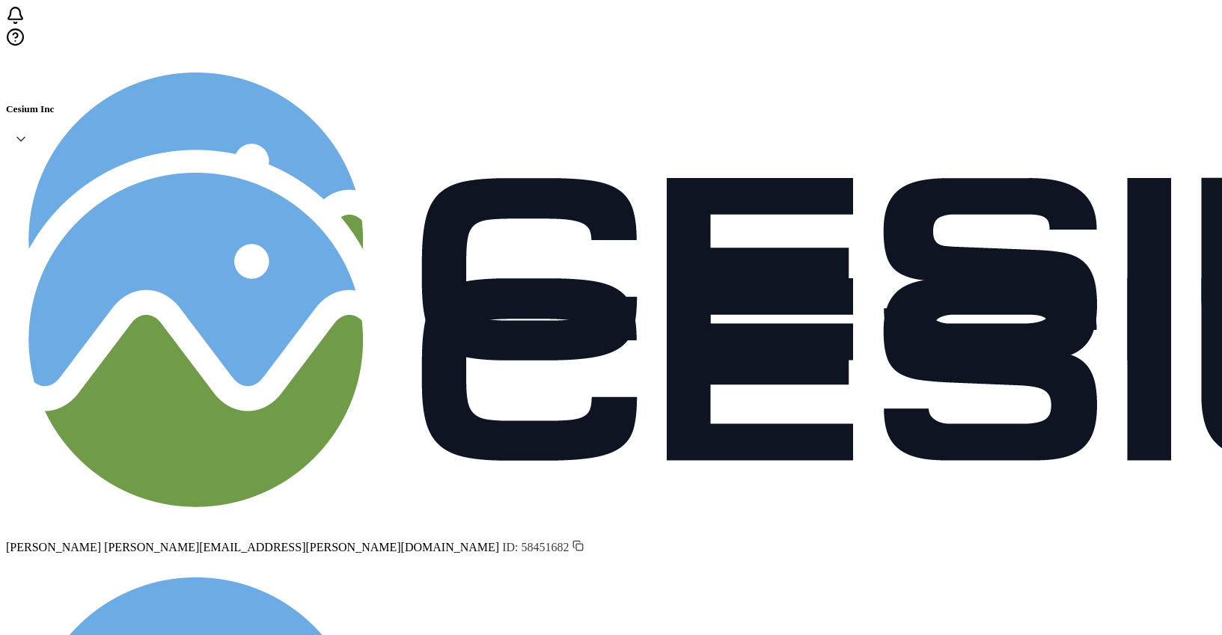
drag, startPoint x: 140, startPoint y: 184, endPoint x: 908, endPoint y: 572, distance: 860.3
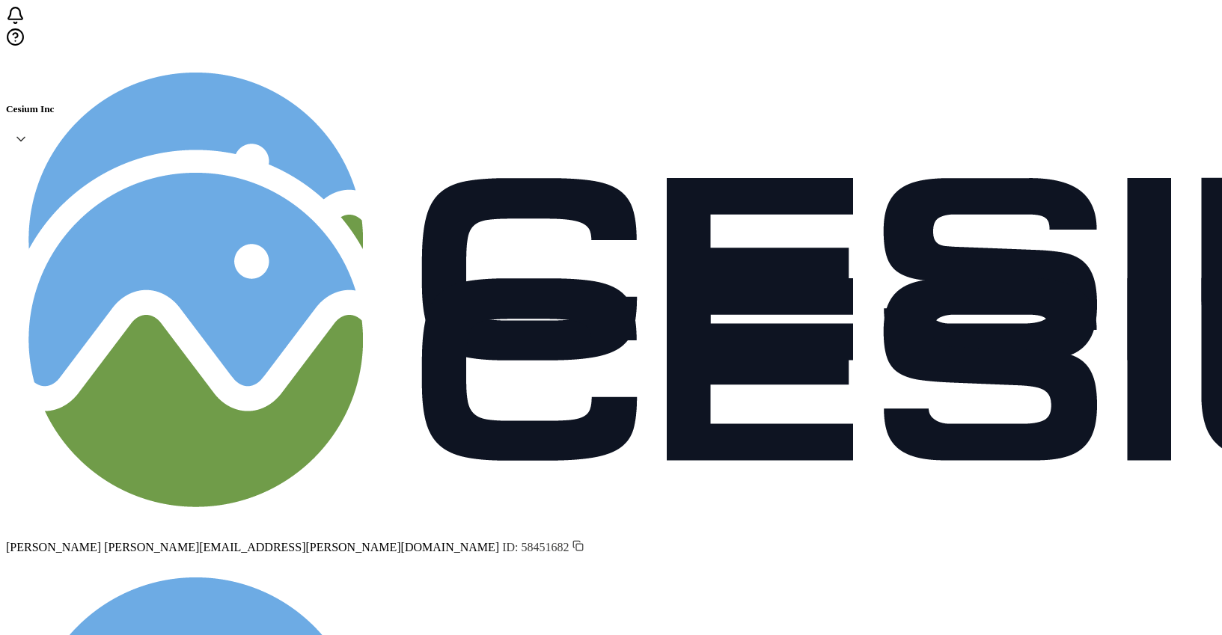
drag, startPoint x: 136, startPoint y: 186, endPoint x: 871, endPoint y: 576, distance: 832.1
drag, startPoint x: 139, startPoint y: 183, endPoint x: 929, endPoint y: 588, distance: 887.5
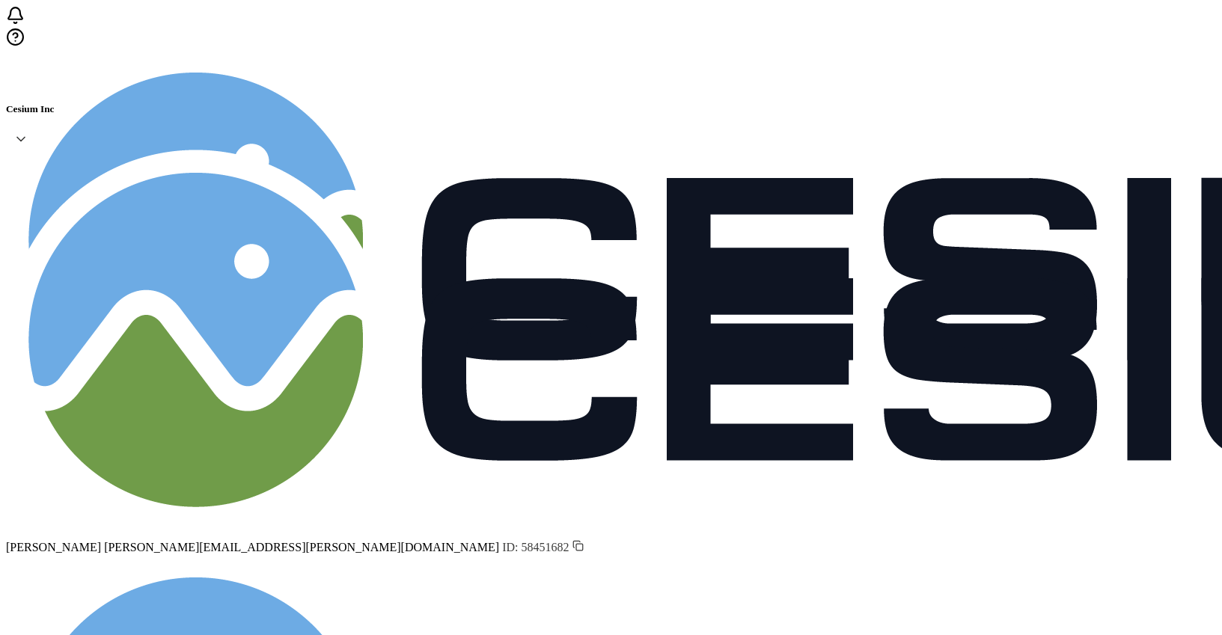
drag, startPoint x: 139, startPoint y: 186, endPoint x: 862, endPoint y: 611, distance: 838.8
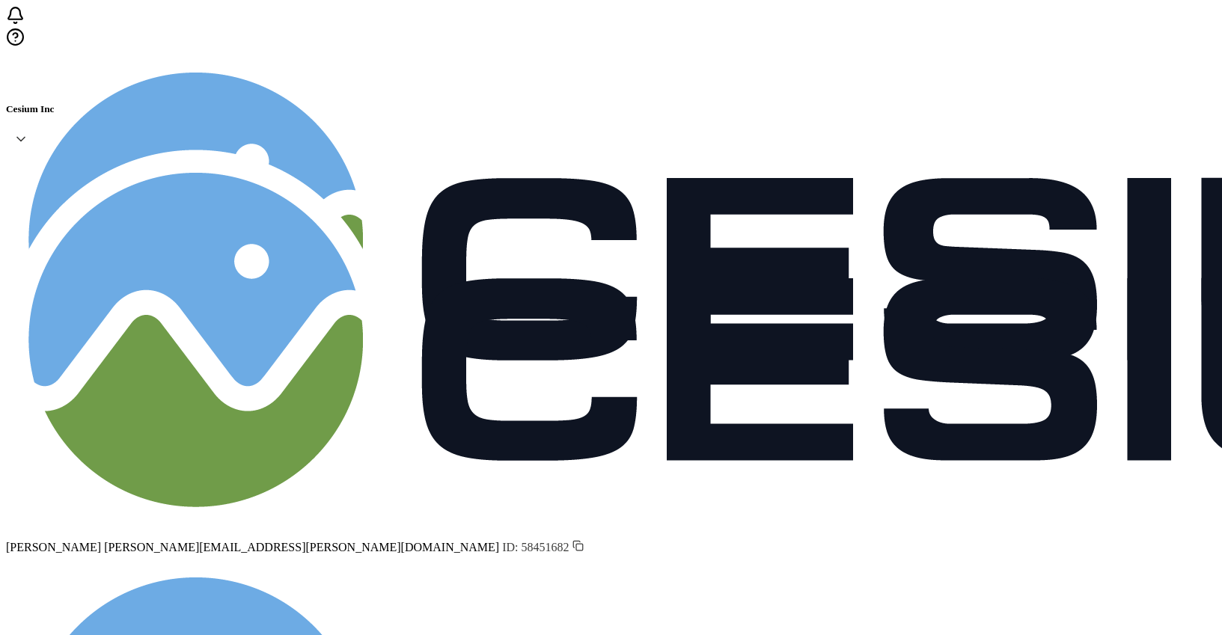
scroll to position [109, 0]
drag, startPoint x: 133, startPoint y: 186, endPoint x: 874, endPoint y: 582, distance: 839.5
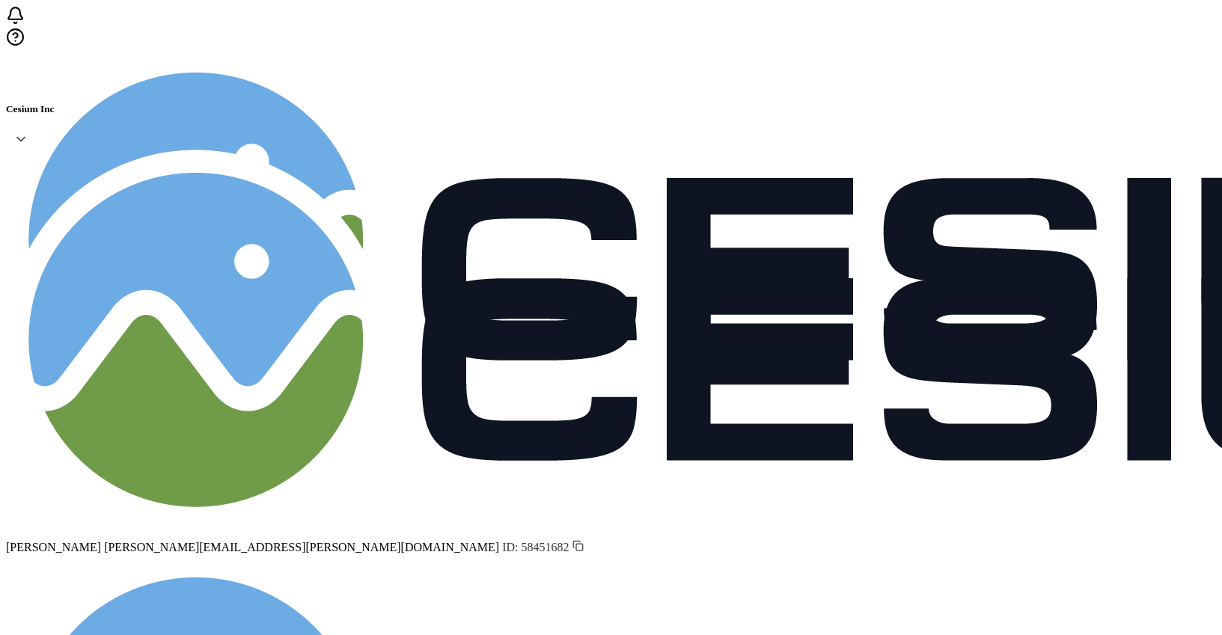
drag, startPoint x: 139, startPoint y: 183, endPoint x: 911, endPoint y: 582, distance: 868.4
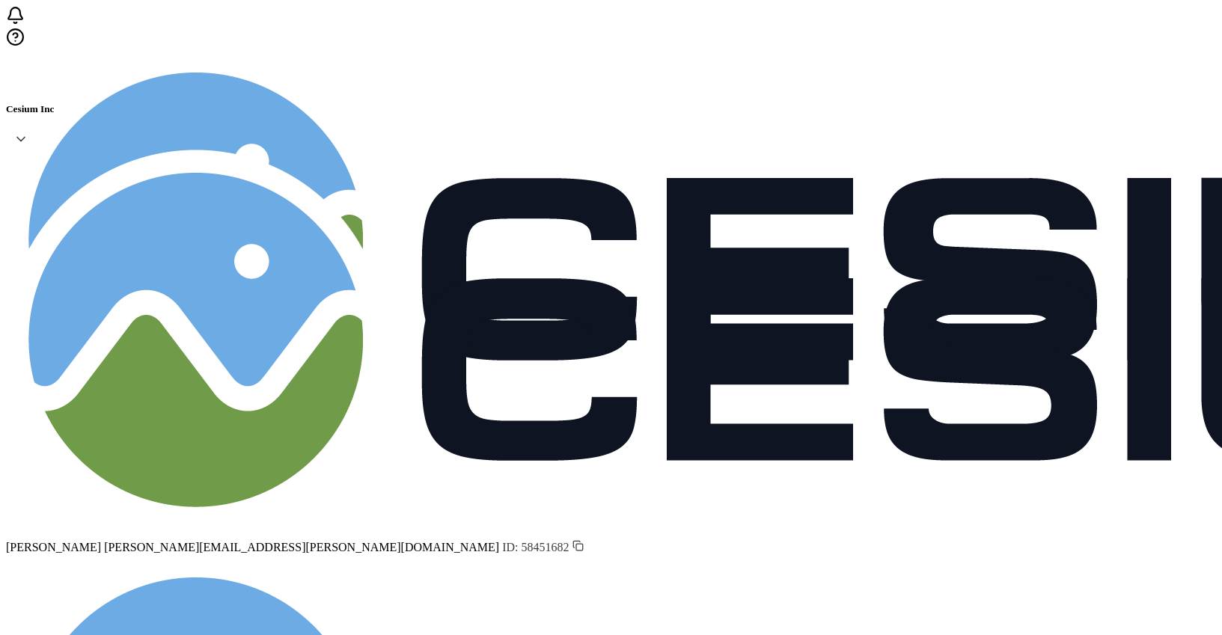
type input "camptoCAMP"
drag, startPoint x: 889, startPoint y: 440, endPoint x: 838, endPoint y: 438, distance: 50.9
